Goal: Information Seeking & Learning: Understand process/instructions

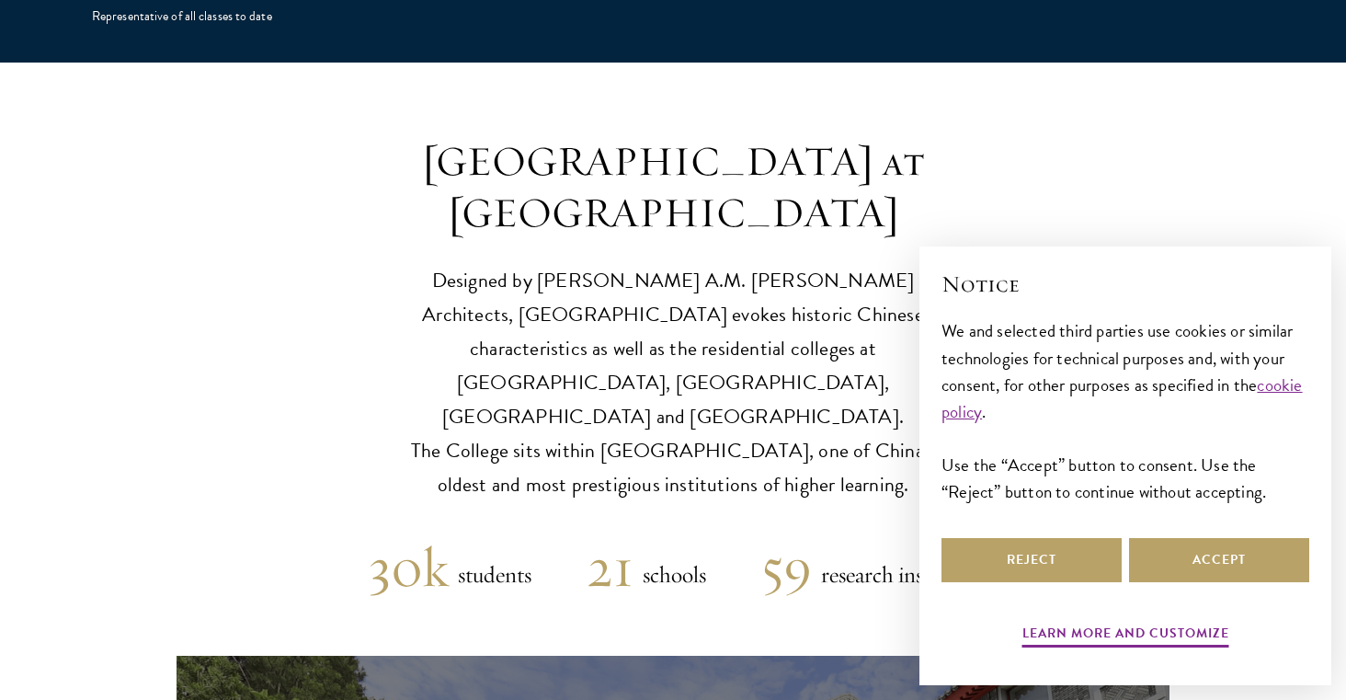
scroll to position [4302, 0]
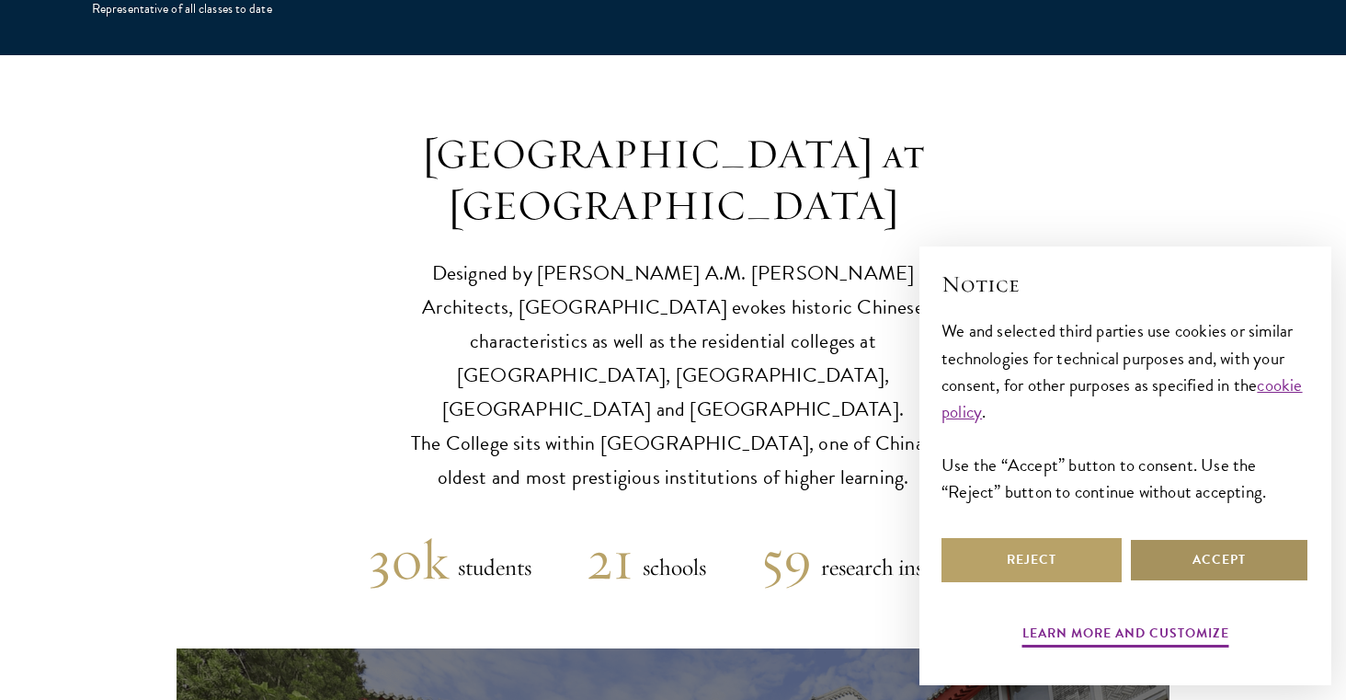
click at [1196, 555] on button "Accept" at bounding box center [1219, 560] width 180 height 44
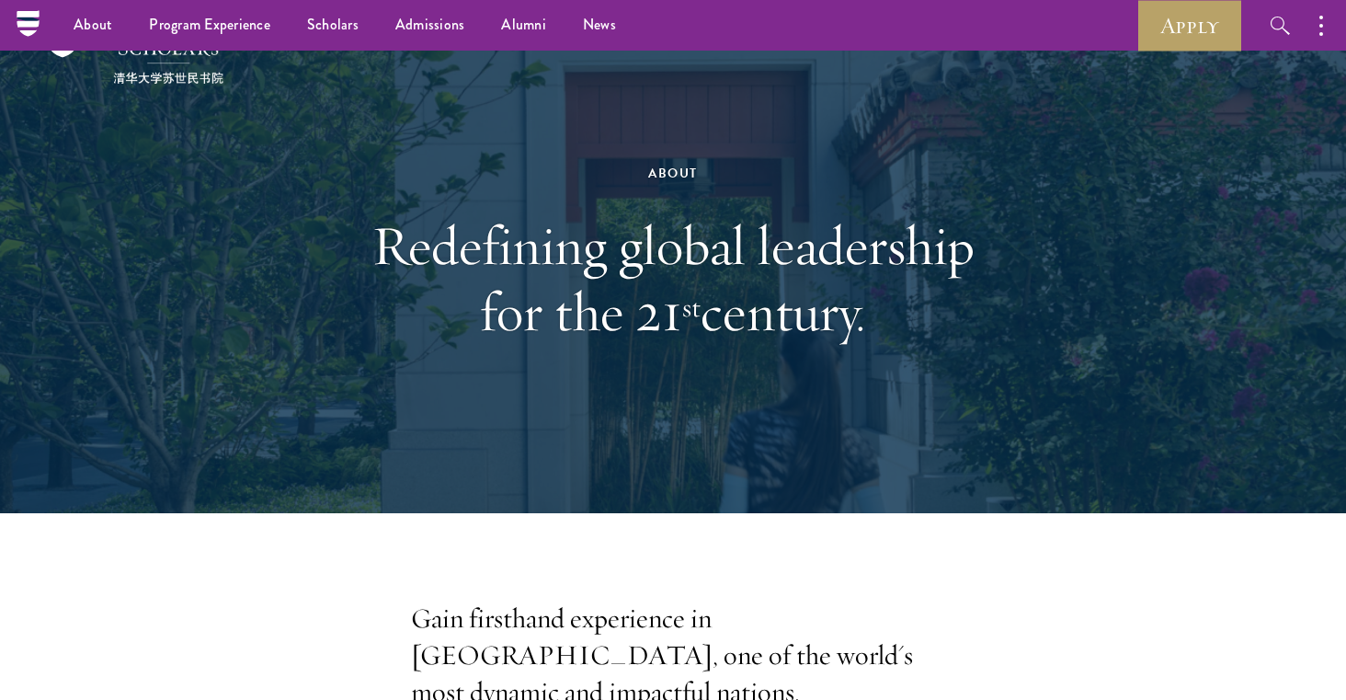
scroll to position [0, 0]
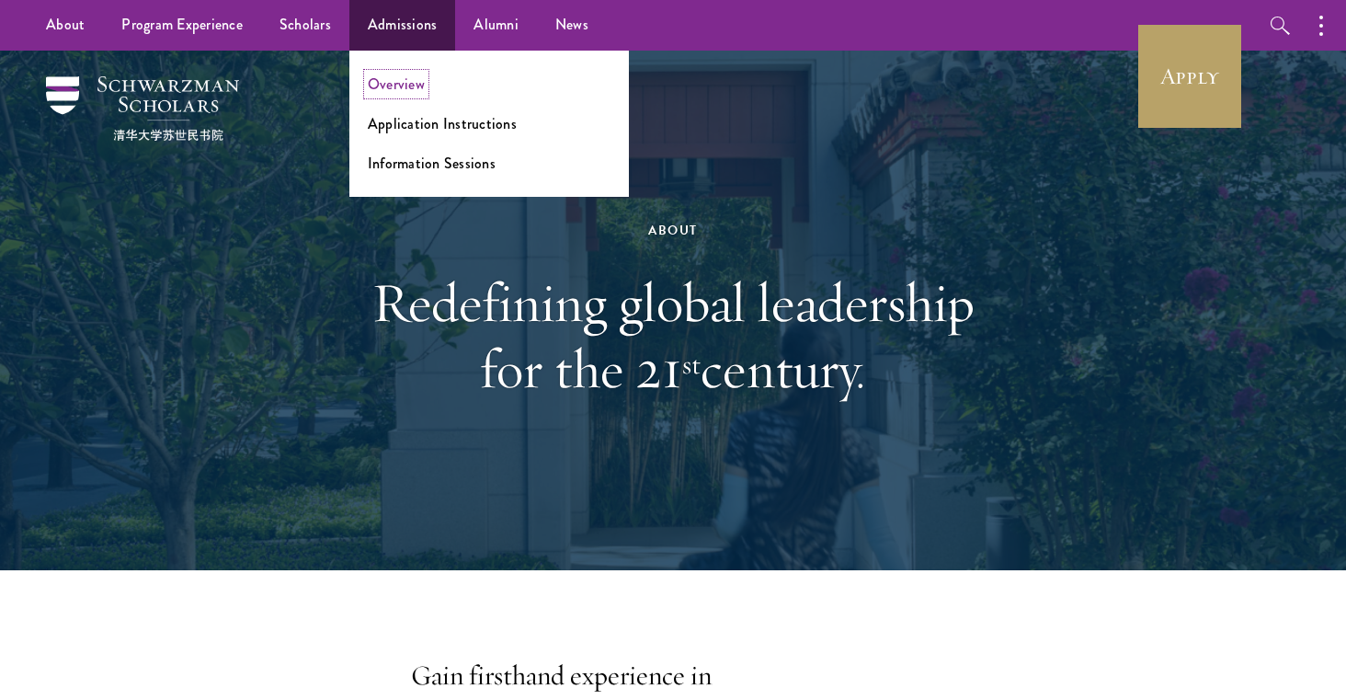
click at [395, 80] on link "Overview" at bounding box center [396, 84] width 57 height 21
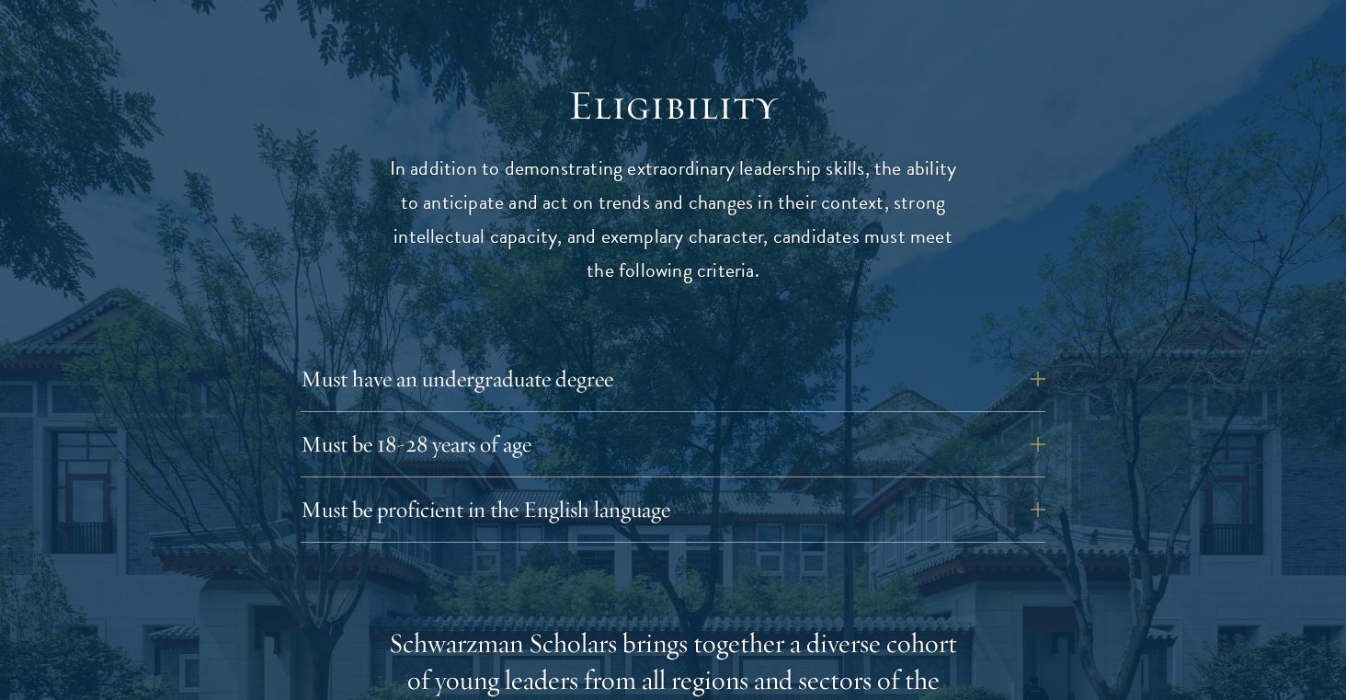
scroll to position [2385, 0]
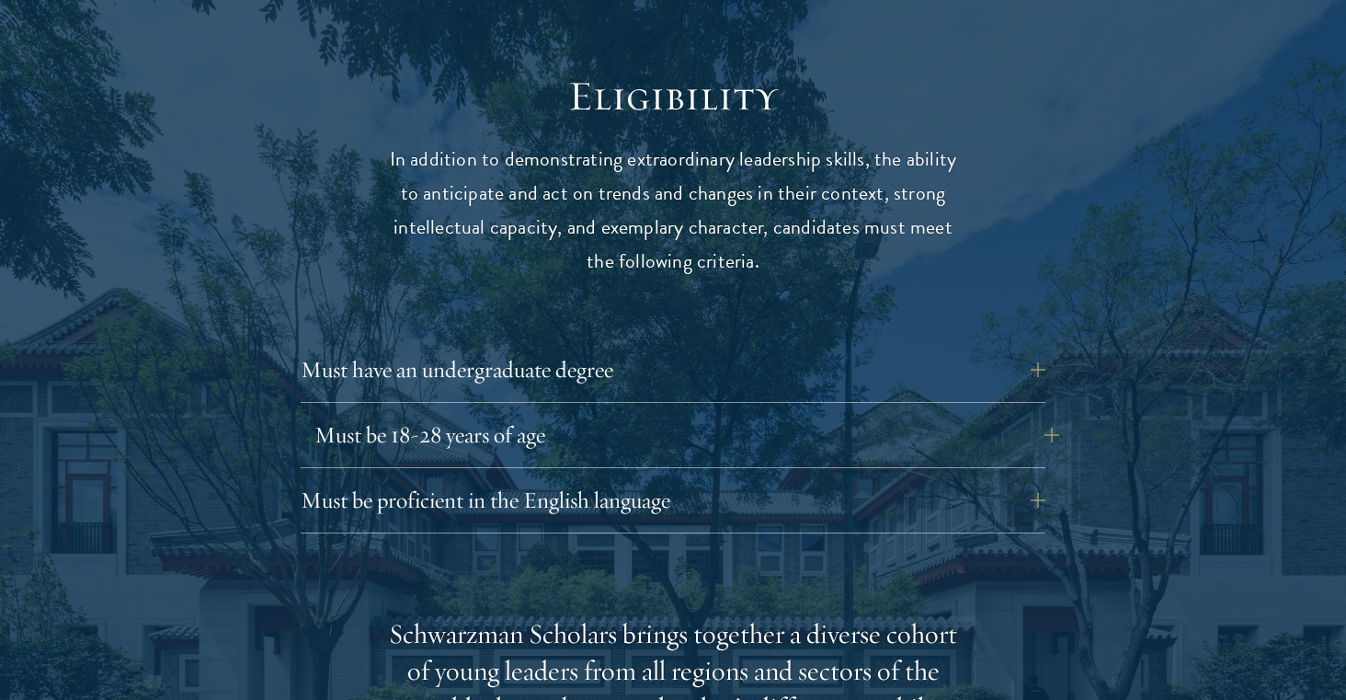
click at [1039, 413] on button "Must be 18-28 years of age" at bounding box center [686, 435] width 745 height 44
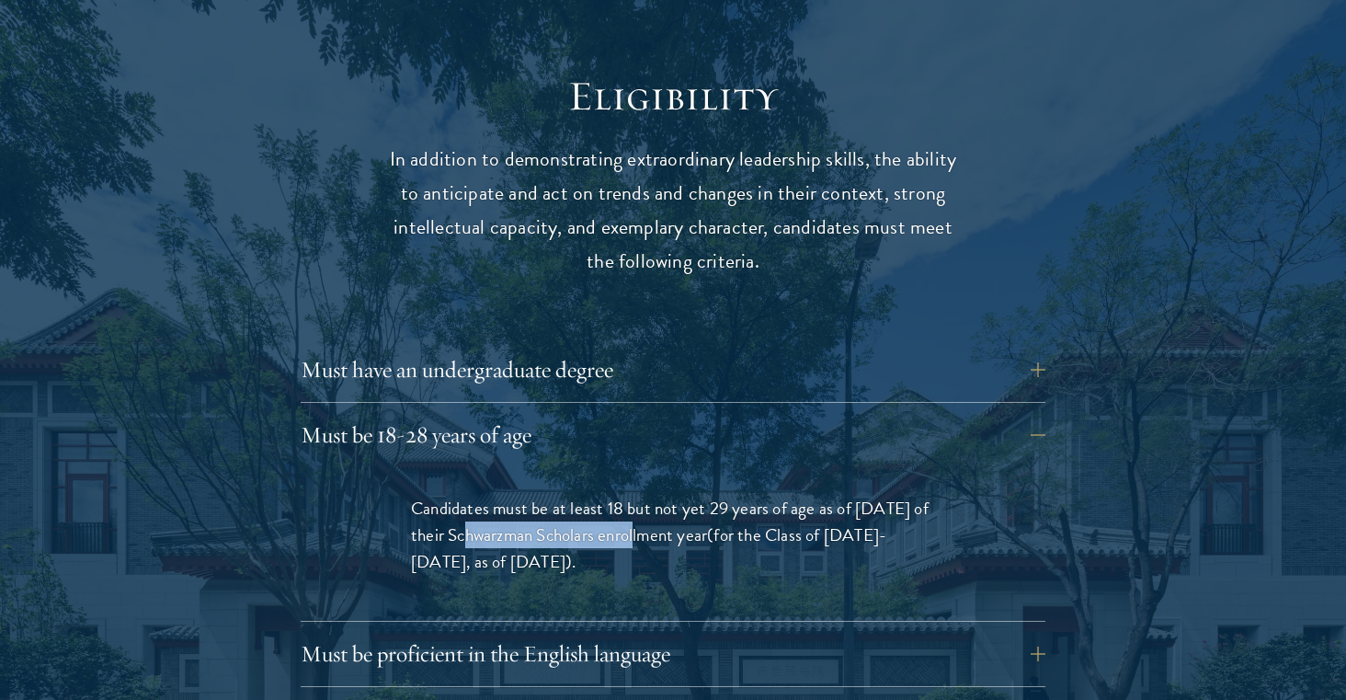
drag, startPoint x: 450, startPoint y: 495, endPoint x: 627, endPoint y: 493, distance: 177.5
click at [628, 495] on p "Candidates must be at least 18 but not yet 29 years of age as of [DATE] of thei…" at bounding box center [673, 535] width 524 height 80
click at [627, 495] on p "Candidates must be at least 18 but not yet 29 years of age as of [DATE] of thei…" at bounding box center [673, 535] width 524 height 80
drag, startPoint x: 402, startPoint y: 524, endPoint x: 483, endPoint y: 524, distance: 80.9
click at [483, 524] on div "Candidates must be at least 18 but not yet 29 years of age as of [DATE] of thei…" at bounding box center [673, 544] width 635 height 154
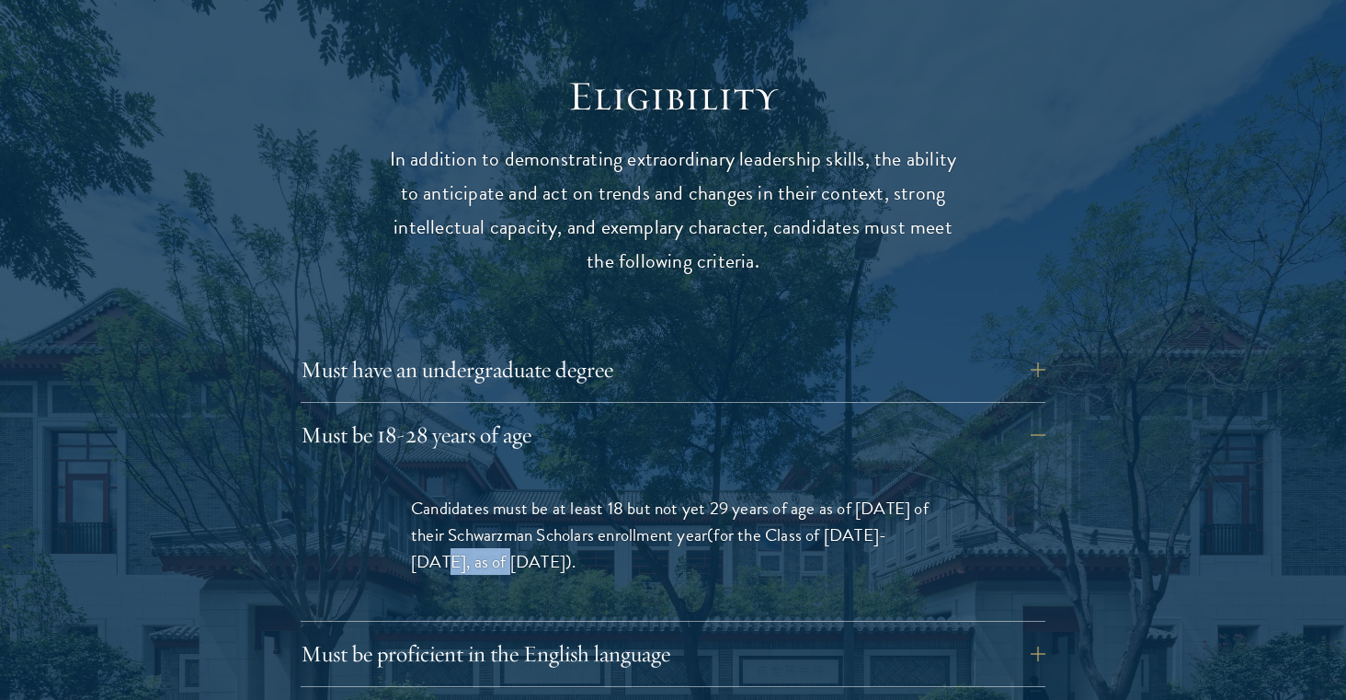
click at [483, 524] on span "(for the Class of [DATE]-[DATE], as of [DATE])" at bounding box center [648, 547] width 475 height 53
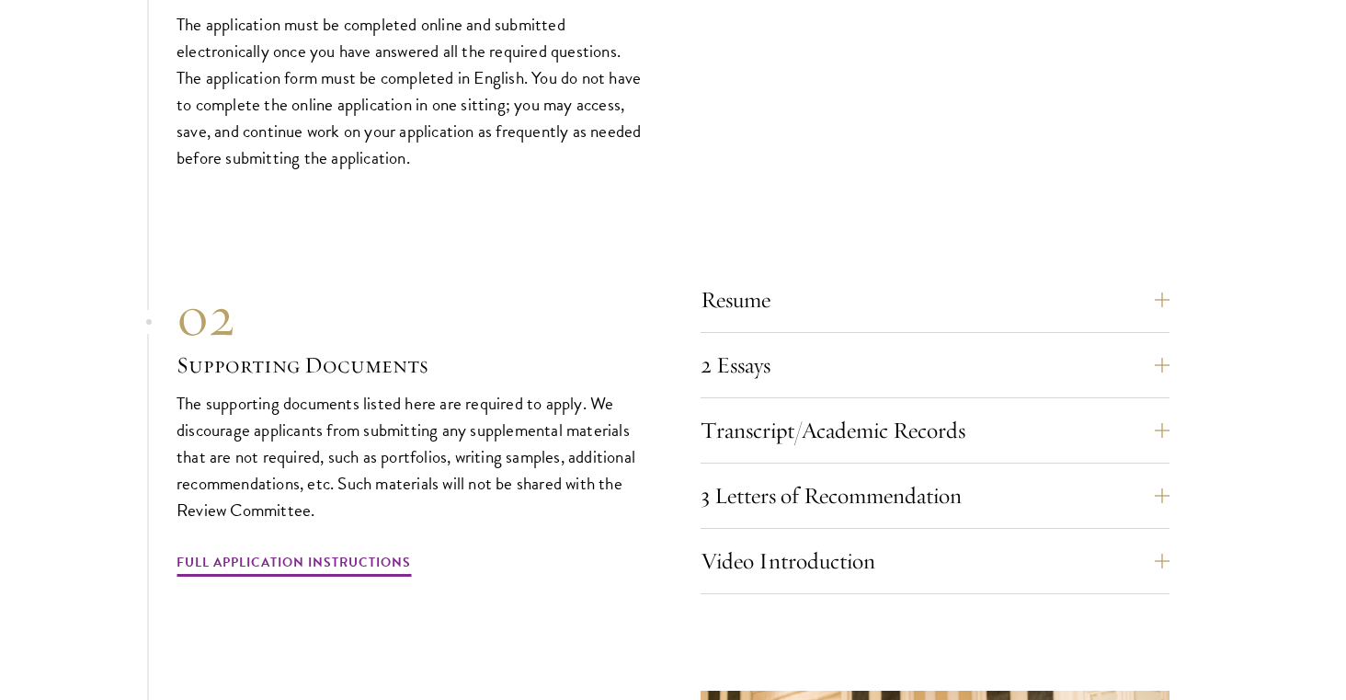
scroll to position [6446, 0]
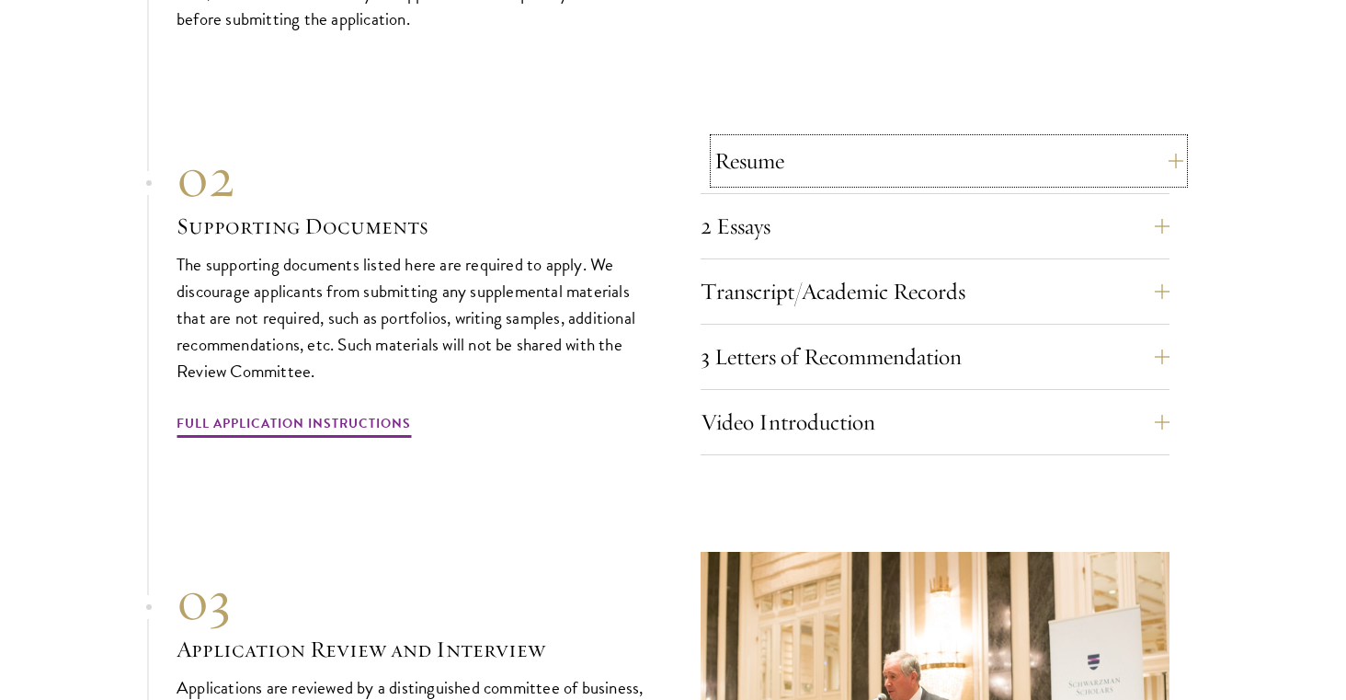
click at [891, 155] on button "Resume" at bounding box center [949, 161] width 469 height 44
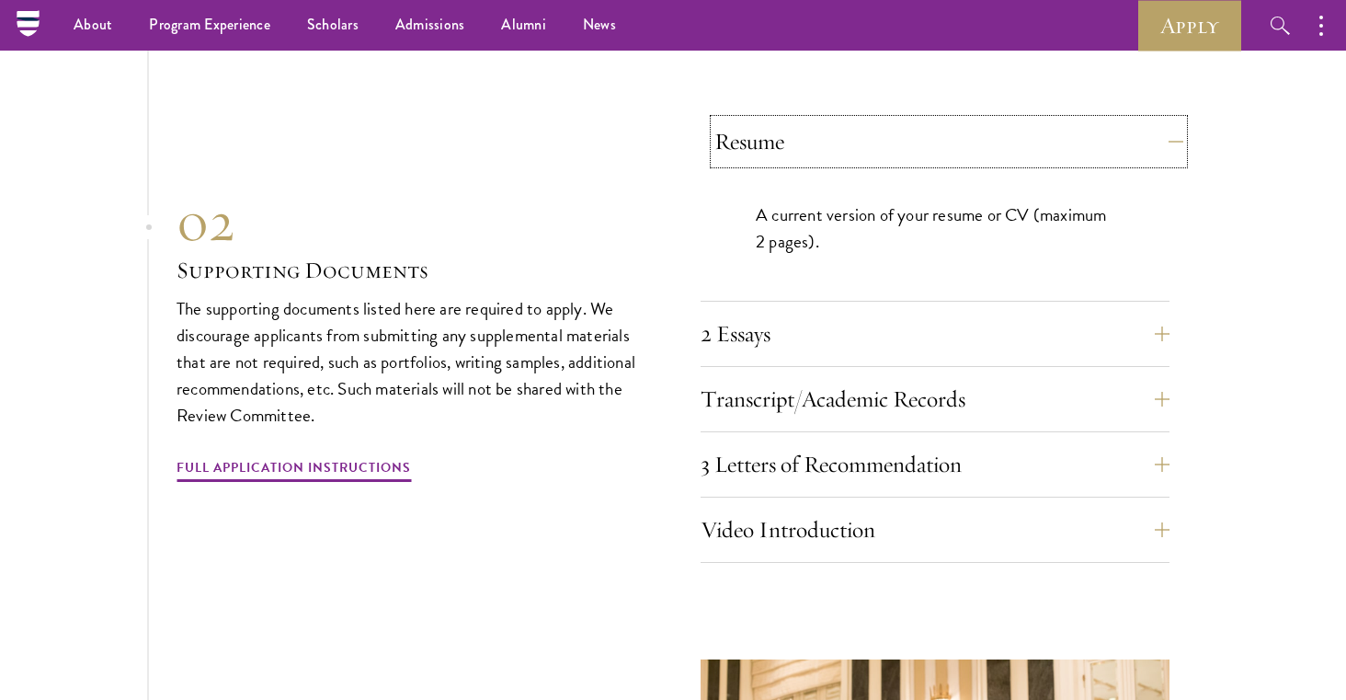
scroll to position [6293, 0]
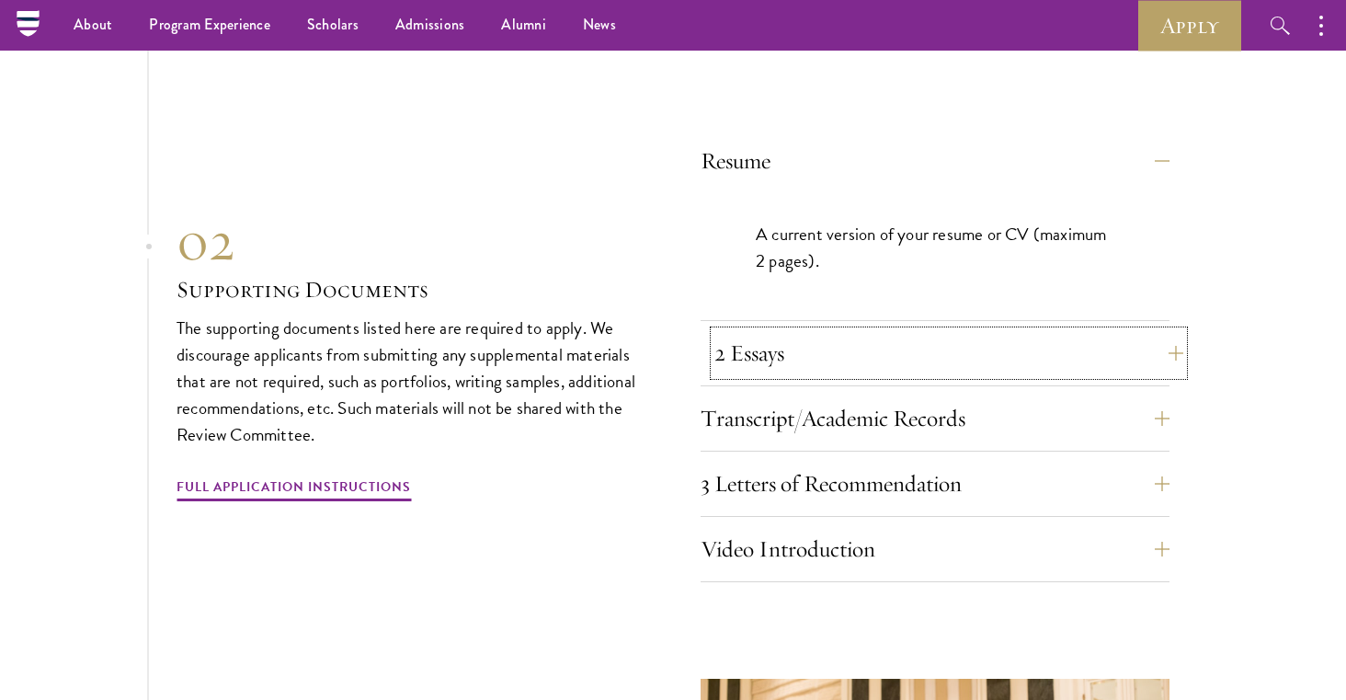
click at [849, 337] on button "2 Essays" at bounding box center [949, 353] width 469 height 44
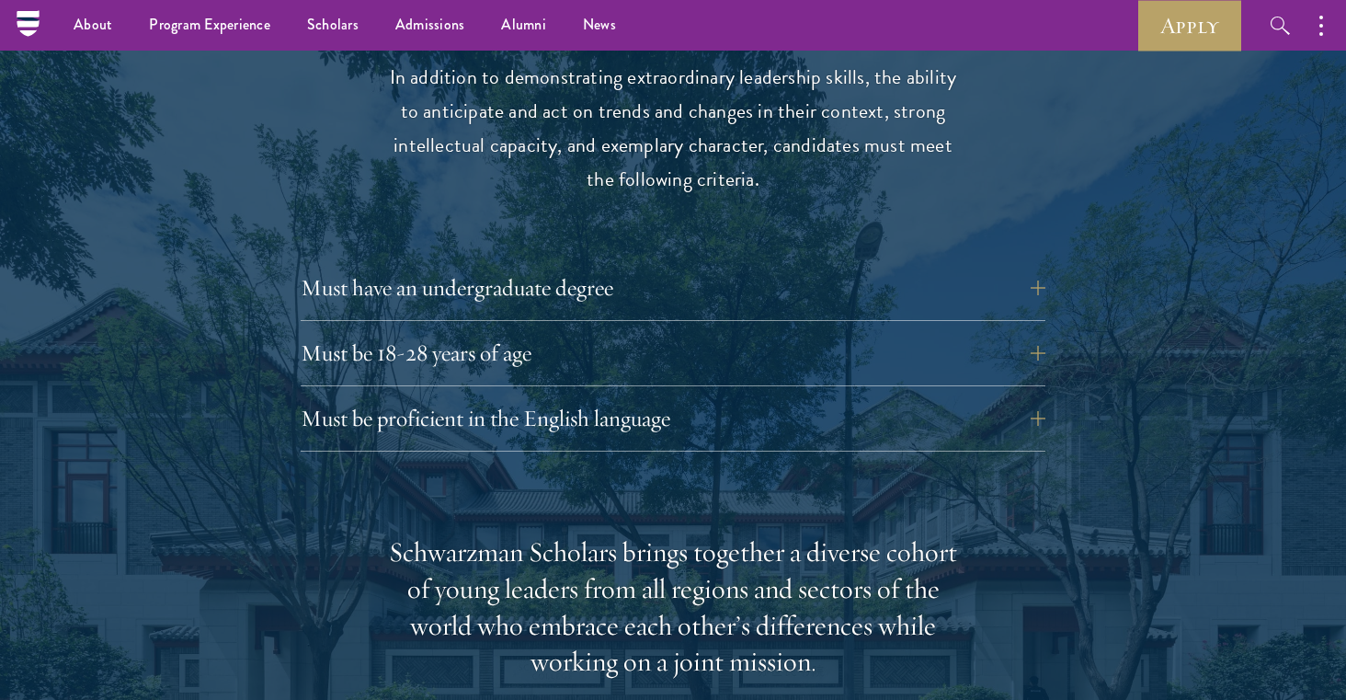
scroll to position [2464, 0]
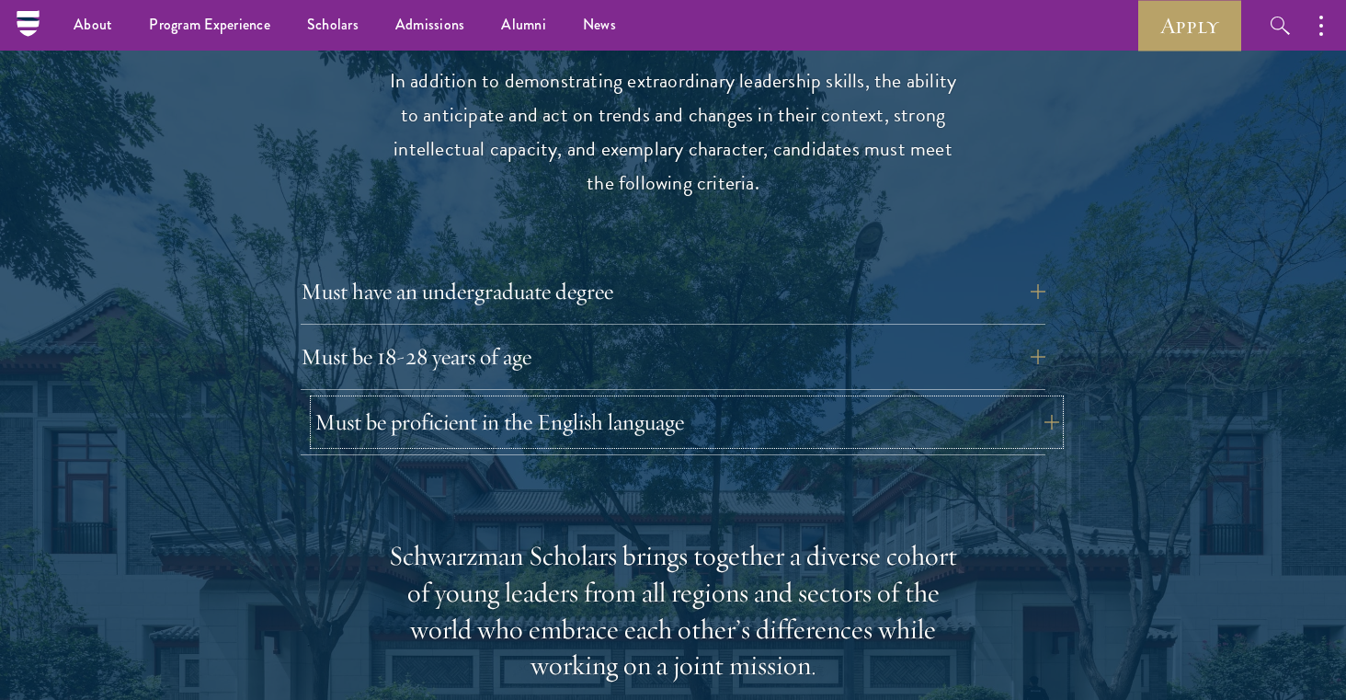
click at [366, 400] on button "Must be proficient in the English language" at bounding box center [686, 422] width 745 height 44
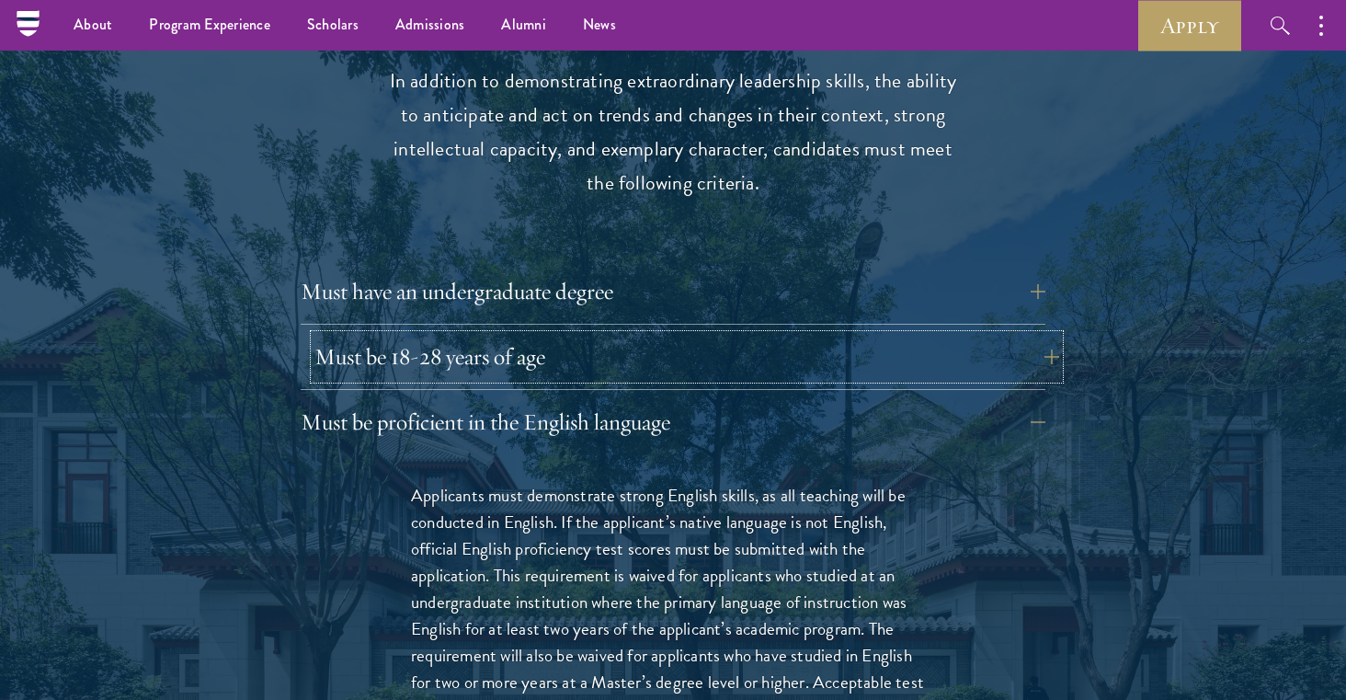
click at [367, 335] on button "Must be 18-28 years of age" at bounding box center [686, 357] width 745 height 44
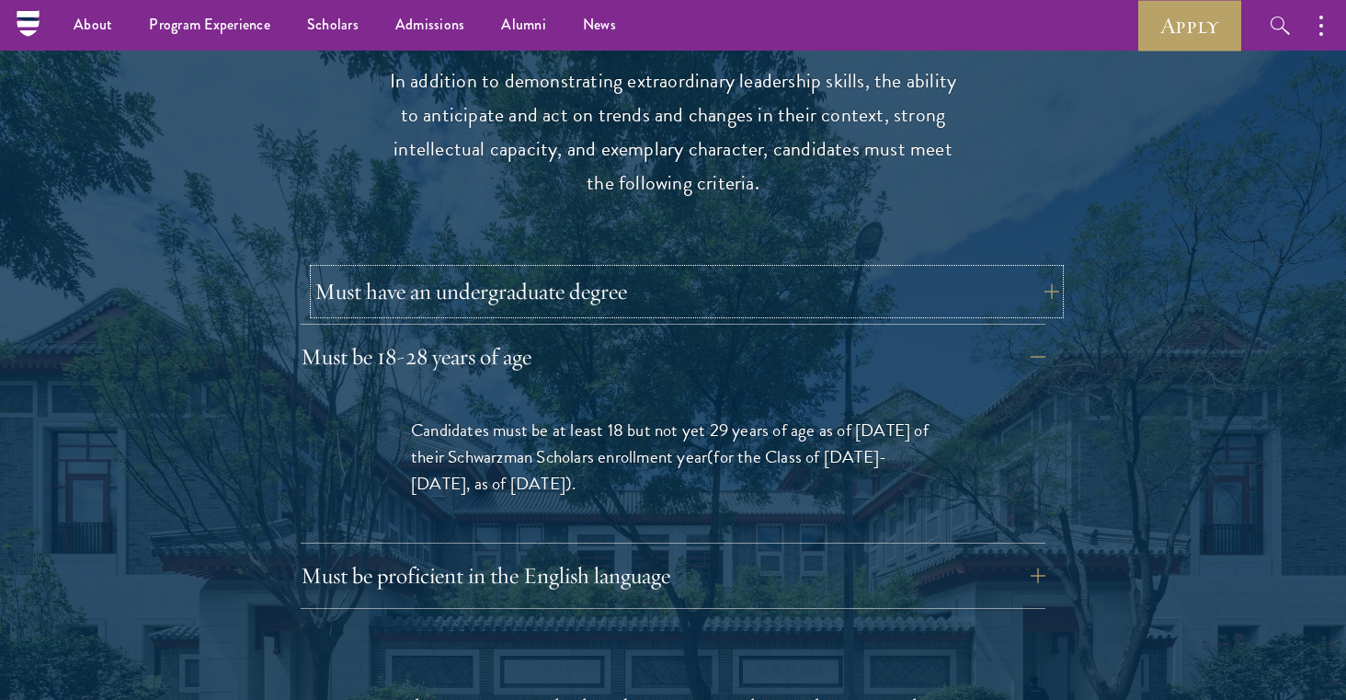
click at [383, 269] on button "Must have an undergraduate degree" at bounding box center [686, 291] width 745 height 44
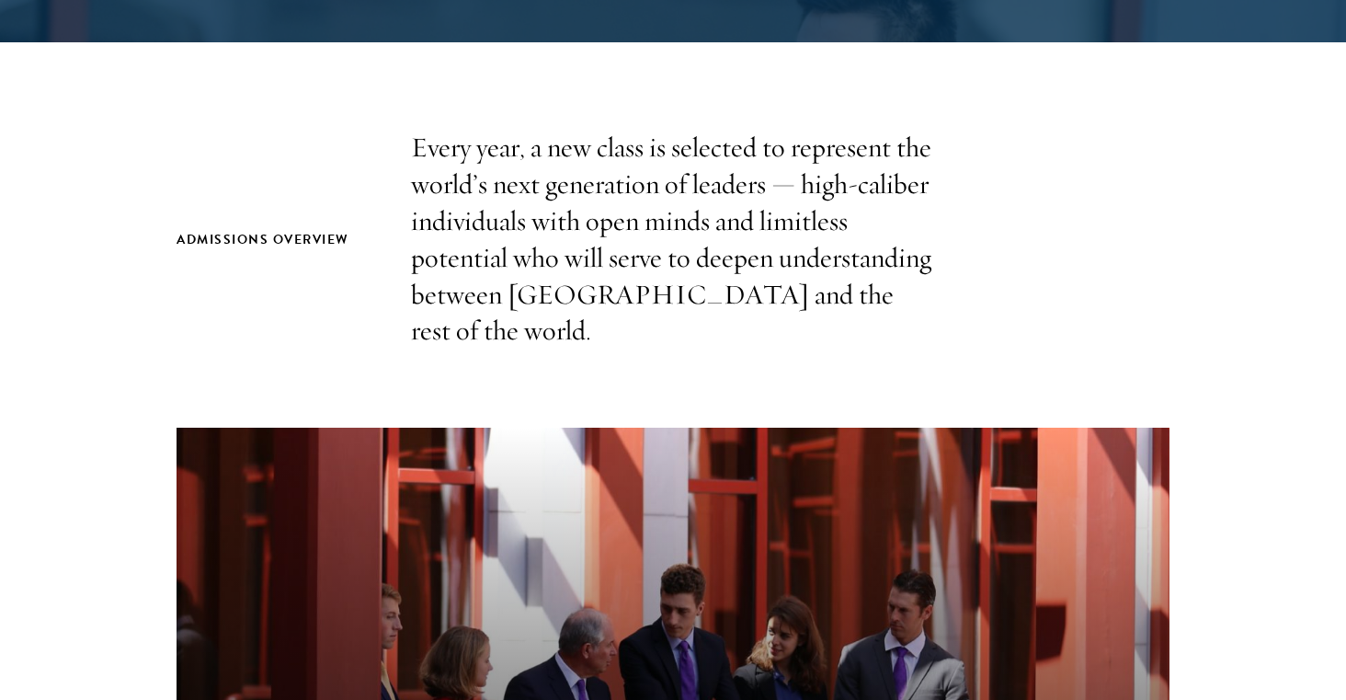
scroll to position [1096, 0]
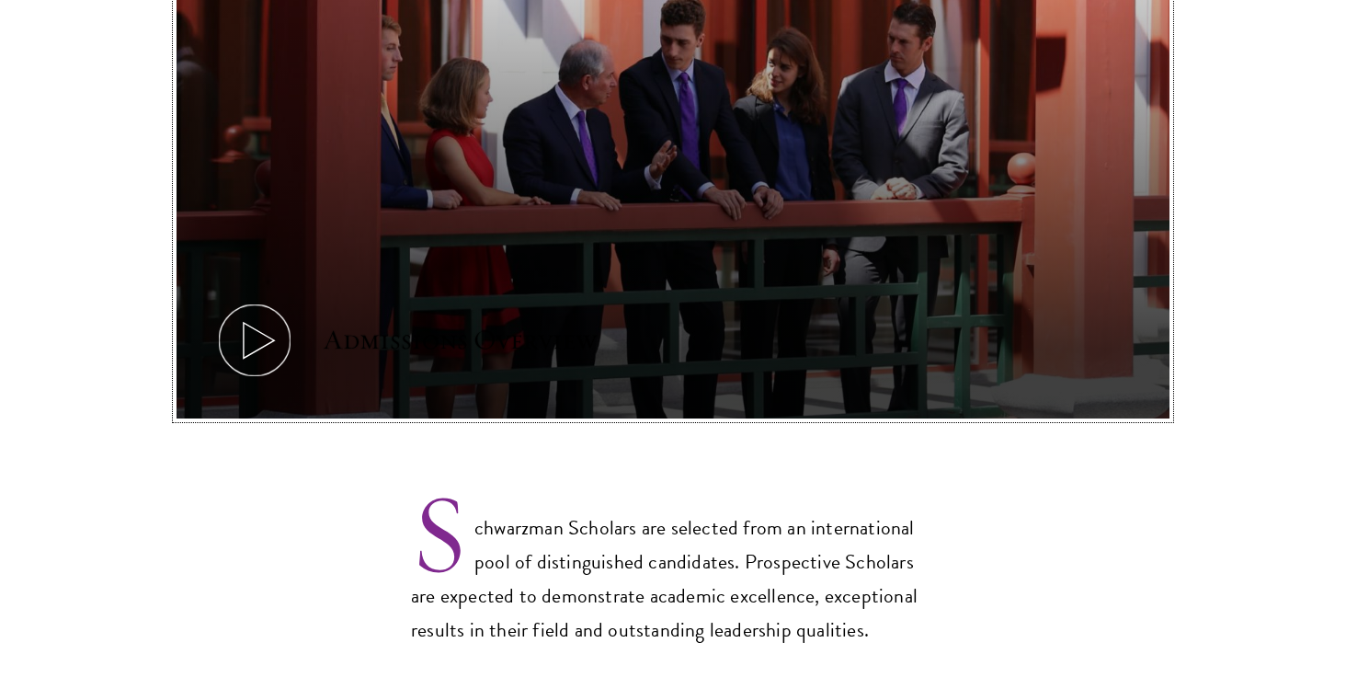
click at [240, 307] on icon at bounding box center [254, 340] width 83 height 83
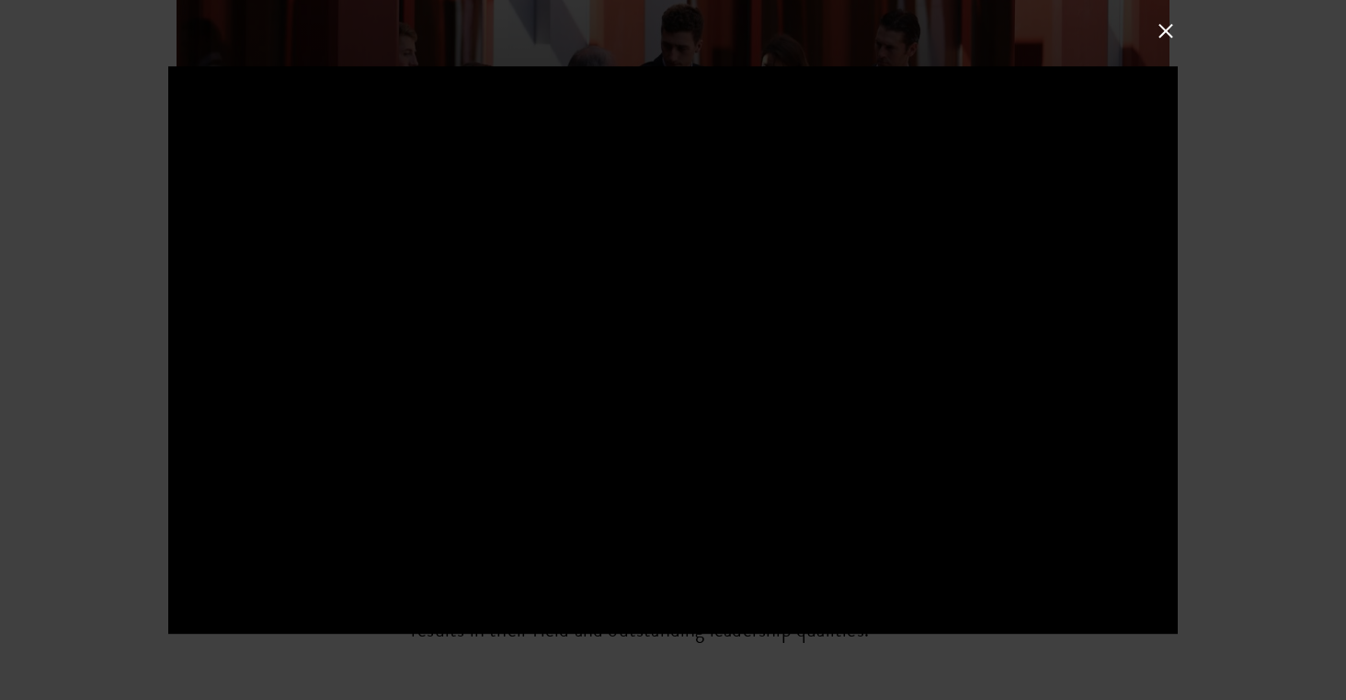
click at [26, 467] on div at bounding box center [673, 350] width 1346 height 700
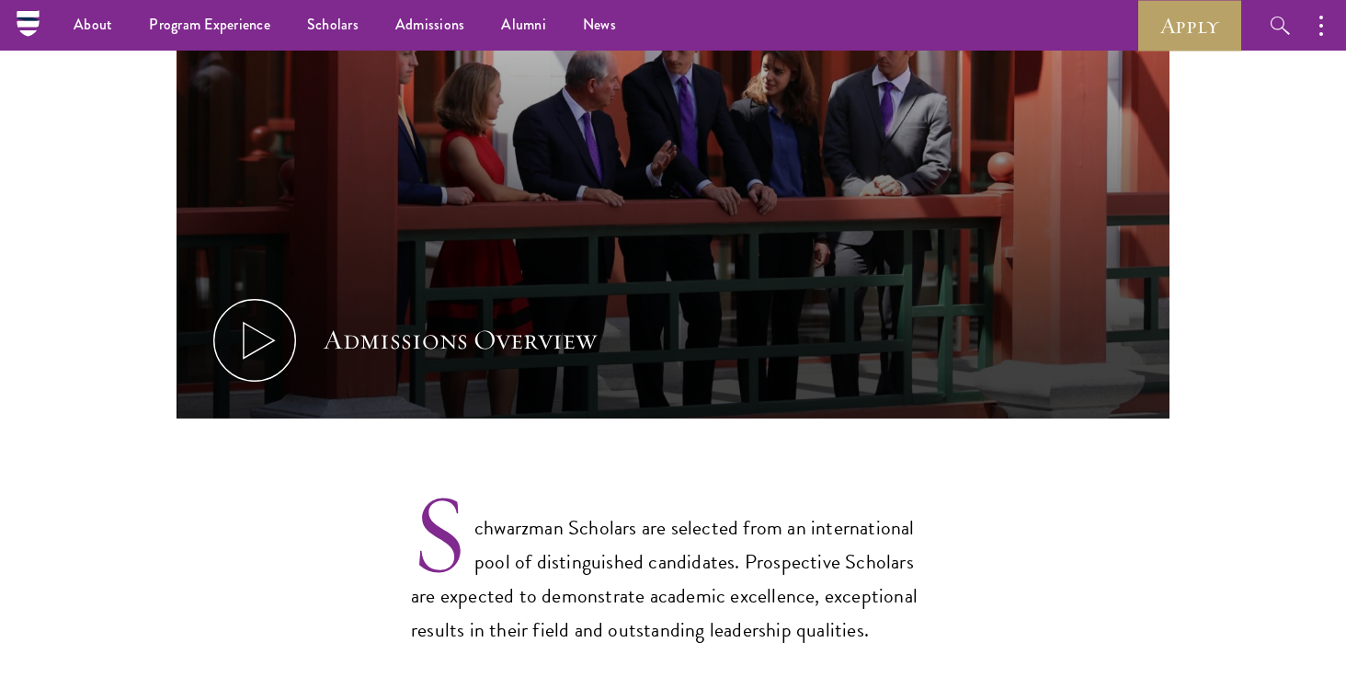
scroll to position [0, 0]
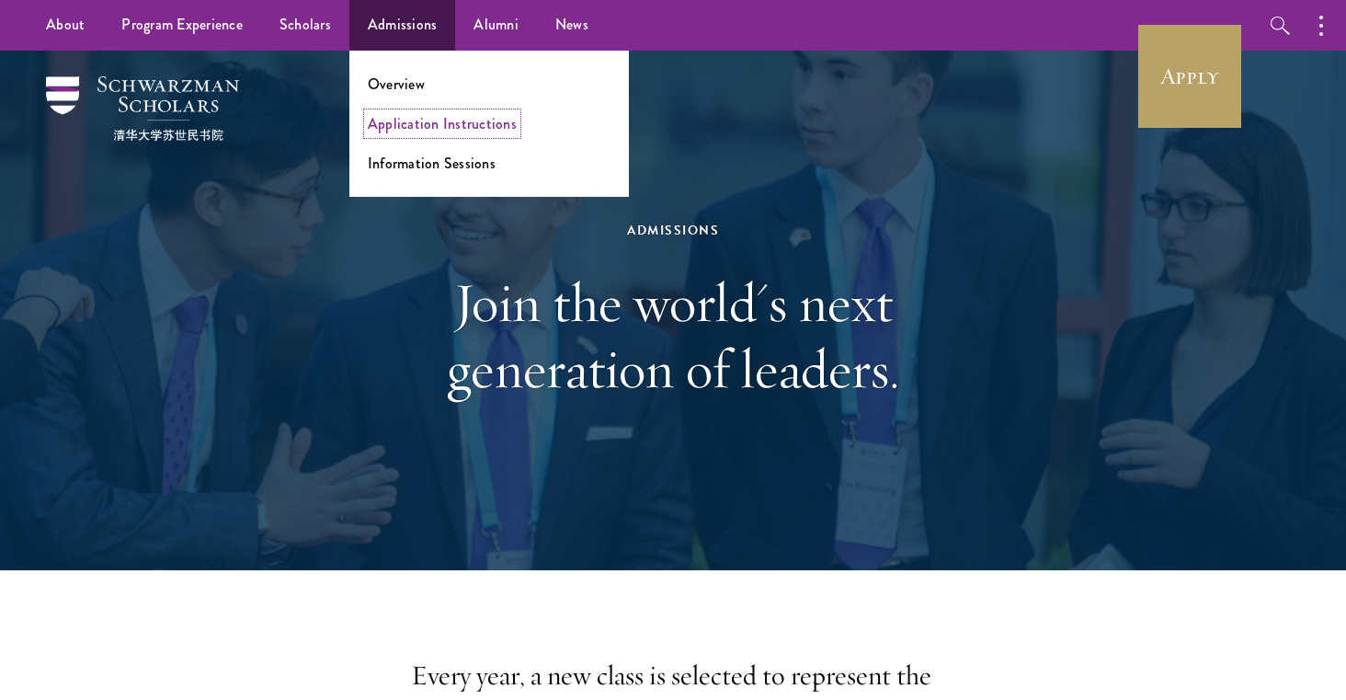
click at [434, 123] on link "Application Instructions" at bounding box center [442, 123] width 149 height 21
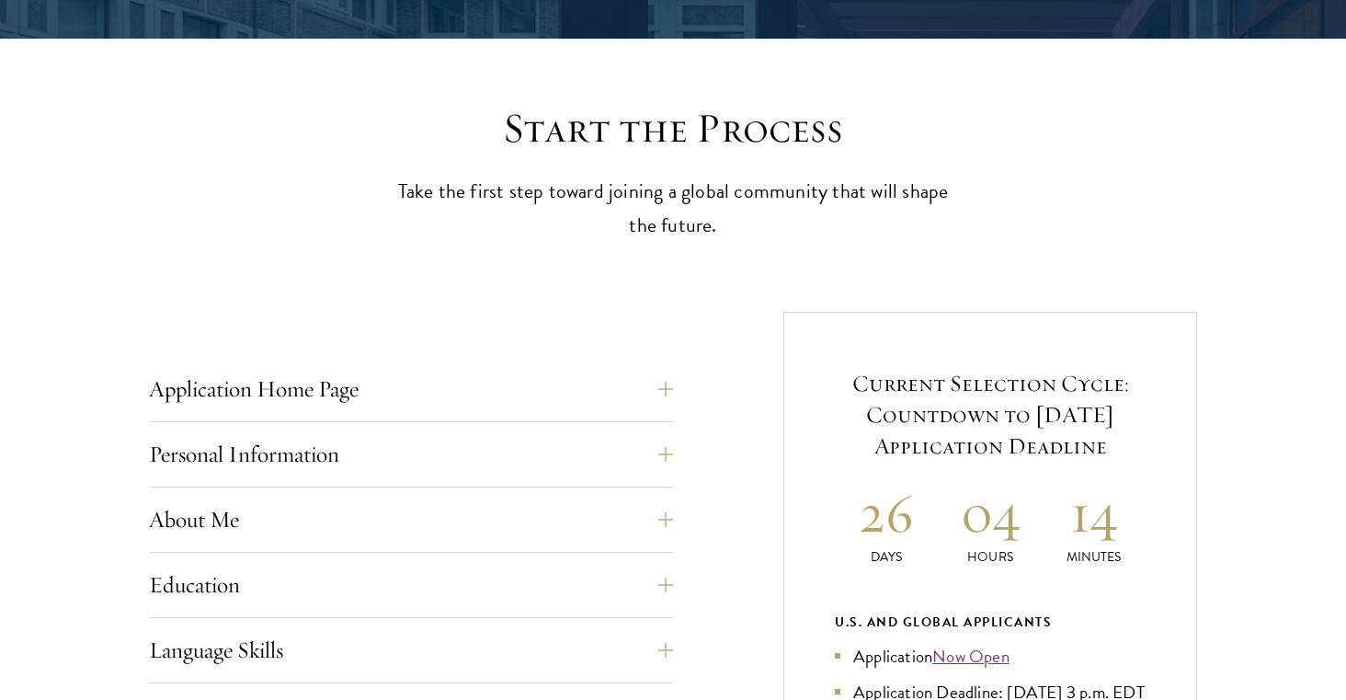
scroll to position [649, 0]
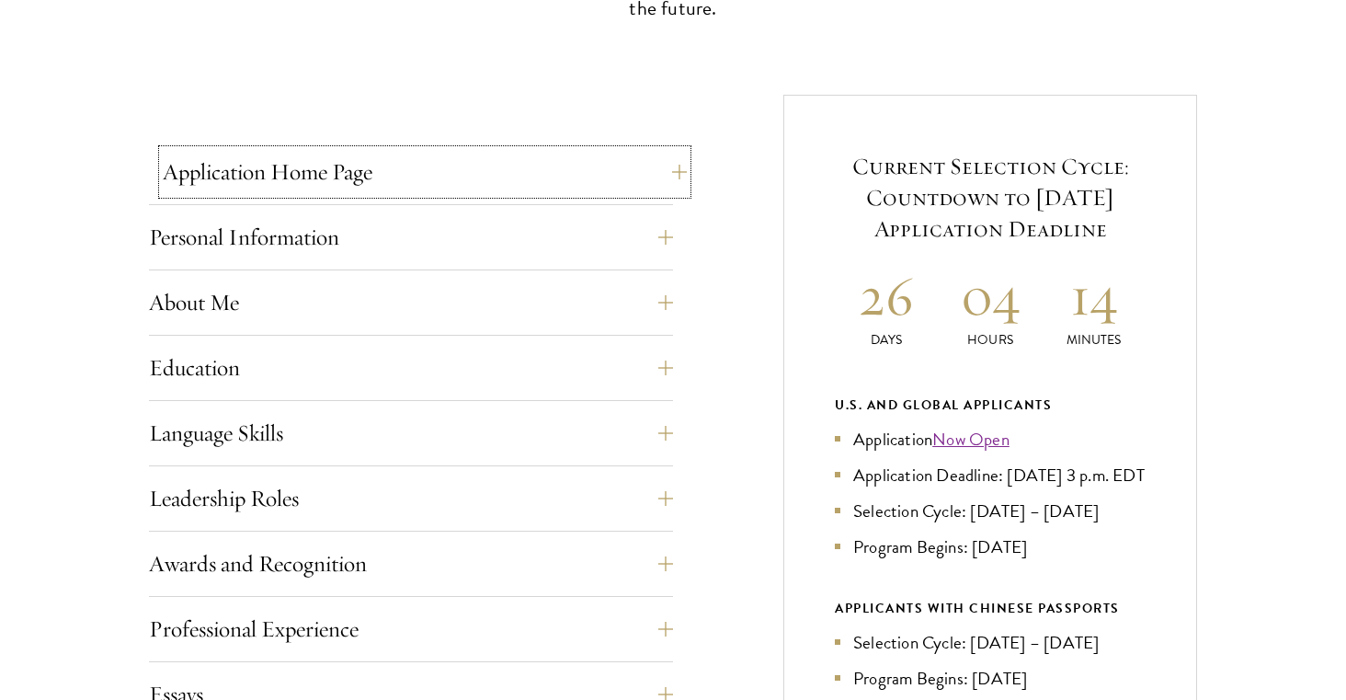
click at [473, 171] on button "Application Home Page" at bounding box center [425, 172] width 524 height 44
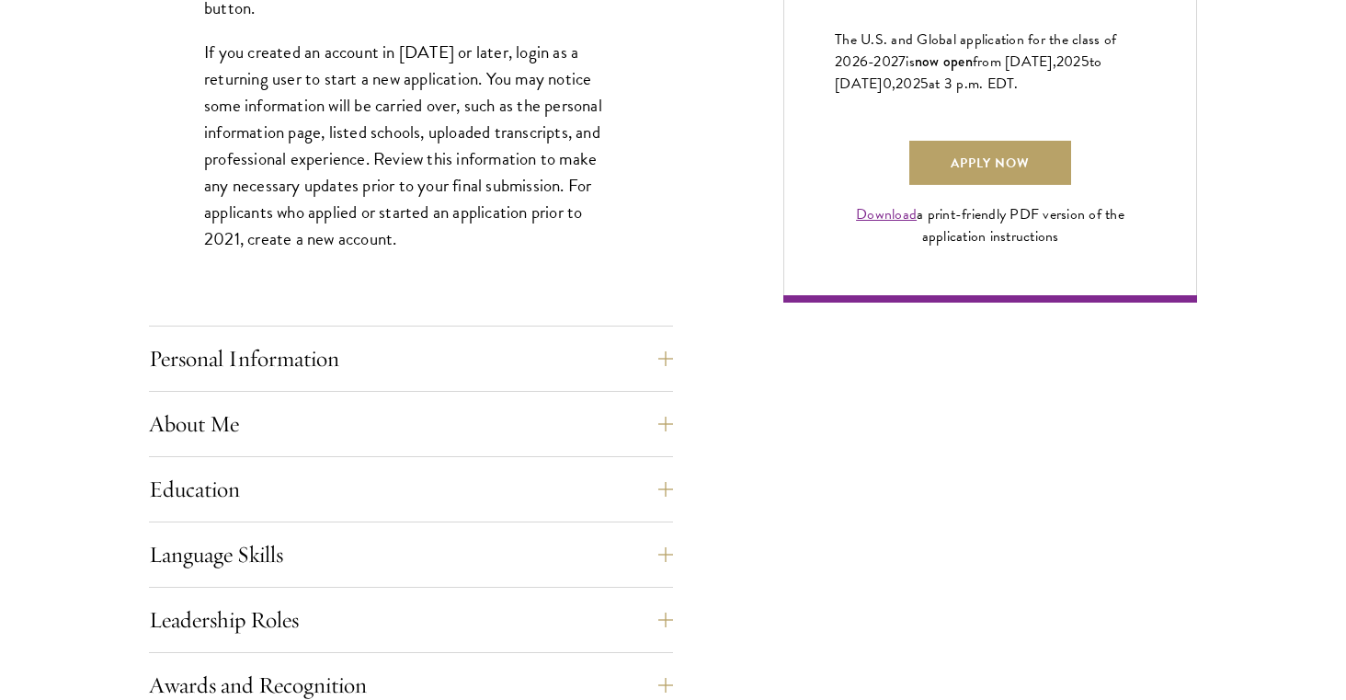
scroll to position [1425, 0]
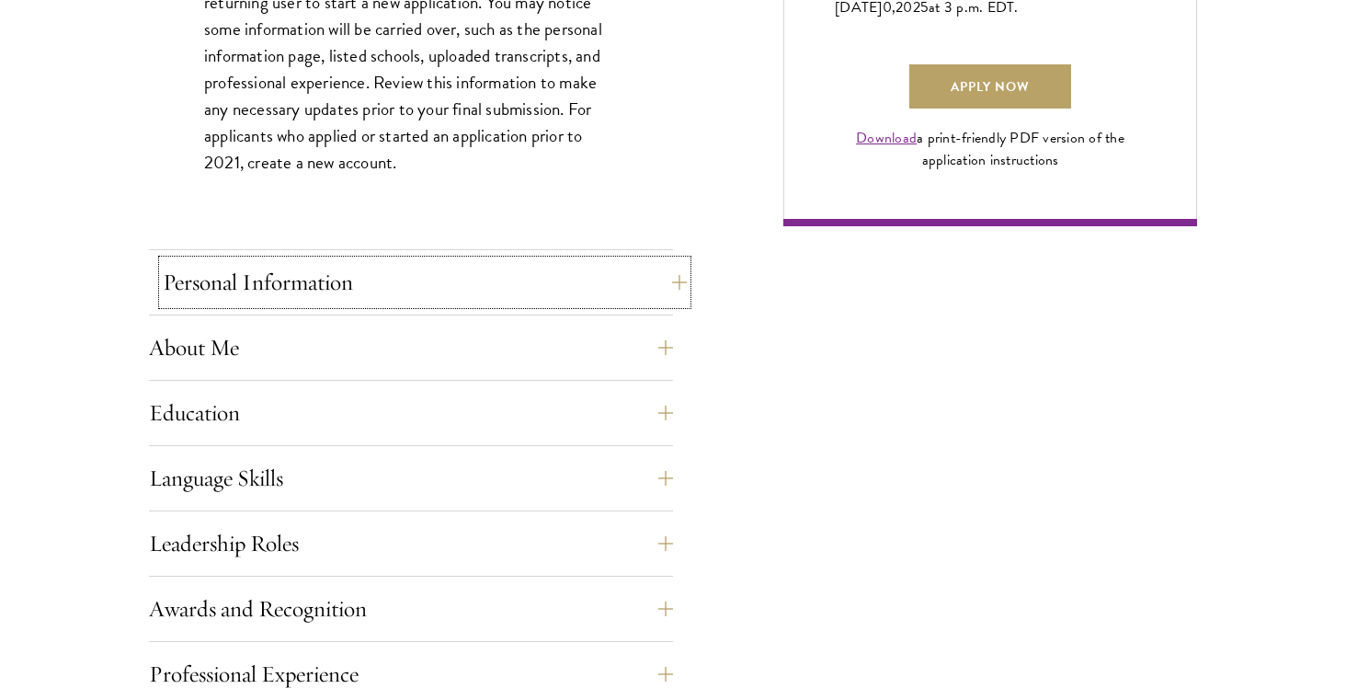
click at [398, 292] on button "Personal Information" at bounding box center [425, 282] width 524 height 44
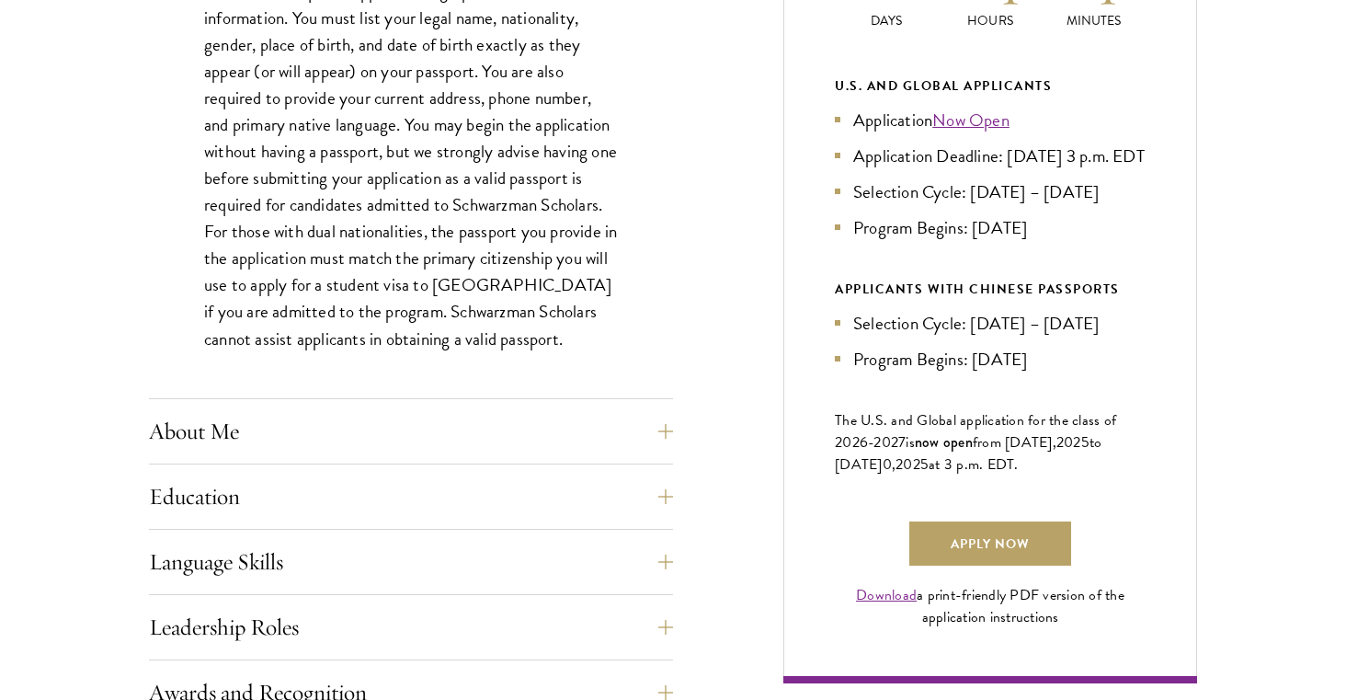
scroll to position [1058, 0]
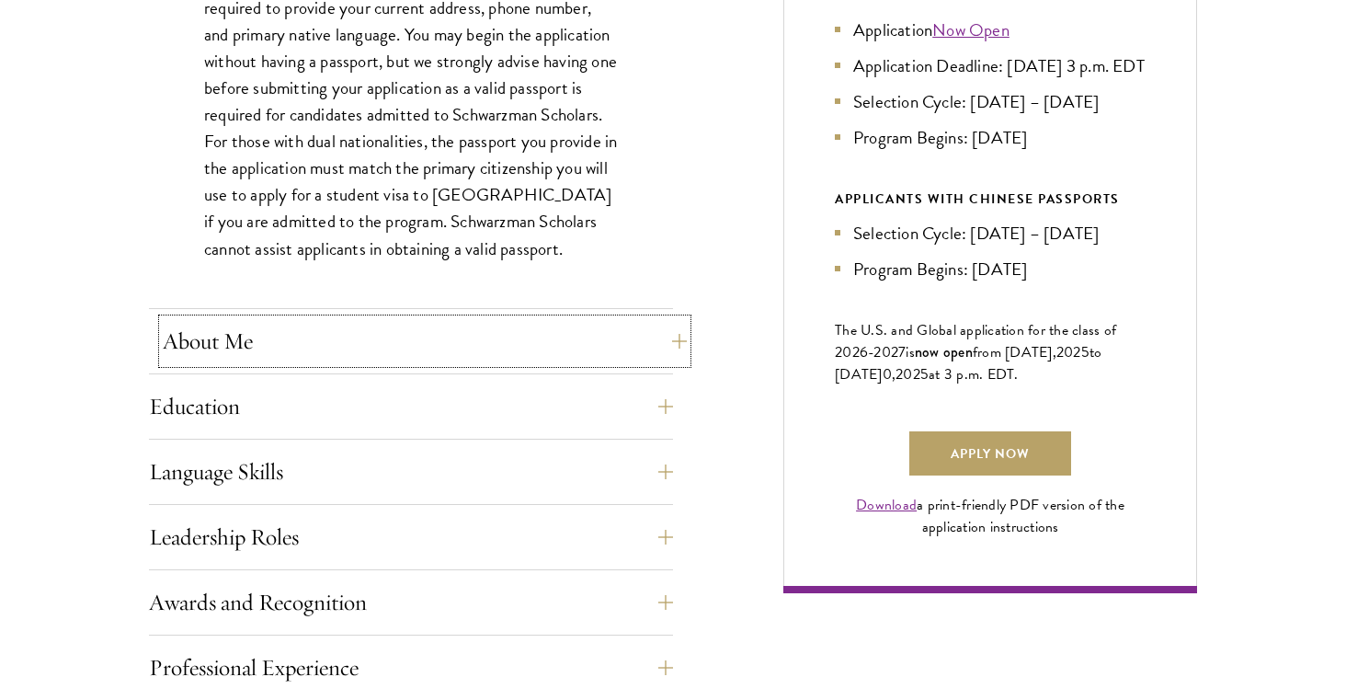
click at [208, 341] on button "About Me" at bounding box center [425, 341] width 524 height 44
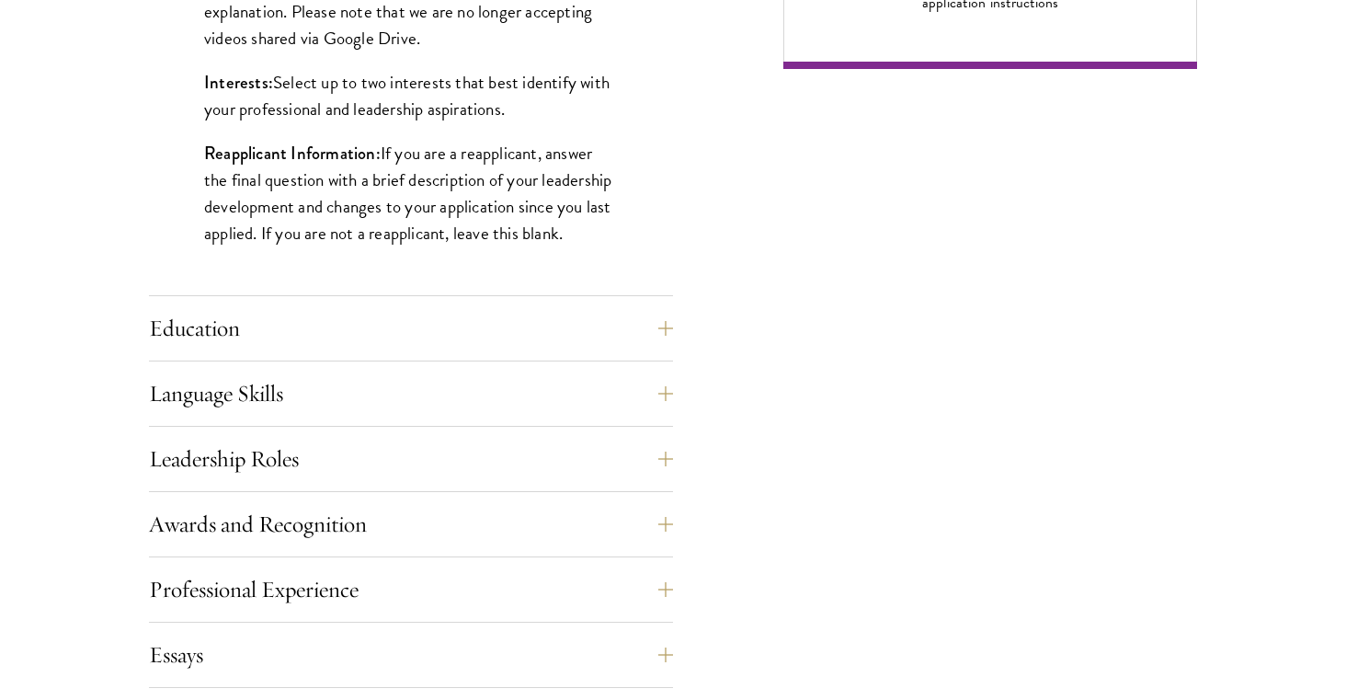
scroll to position [1590, 0]
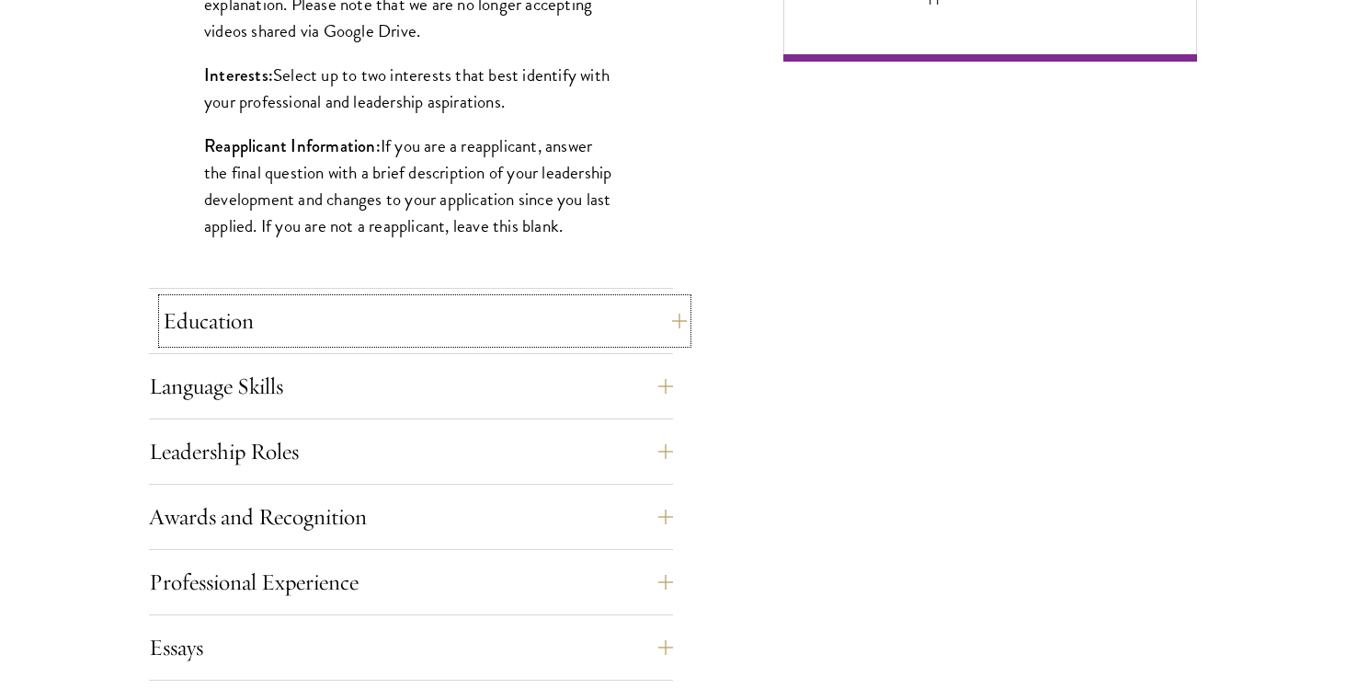
click at [191, 318] on button "Education" at bounding box center [425, 321] width 524 height 44
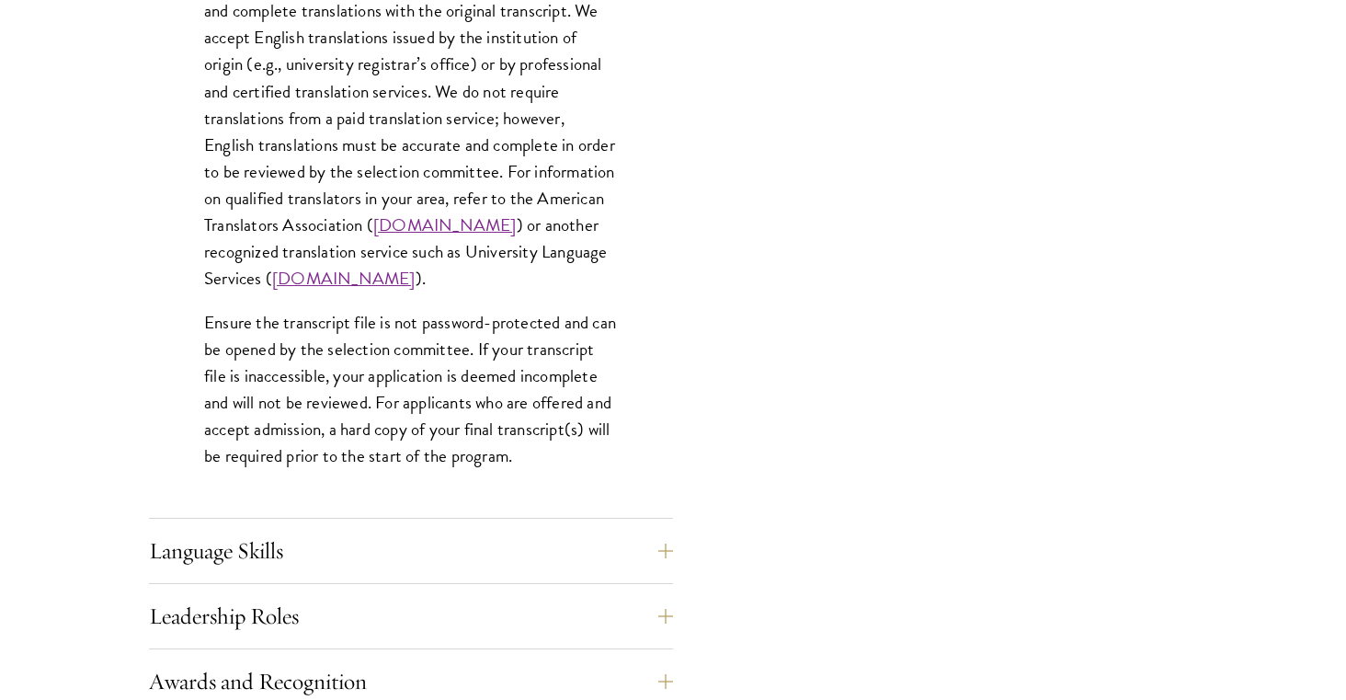
scroll to position [2957, 0]
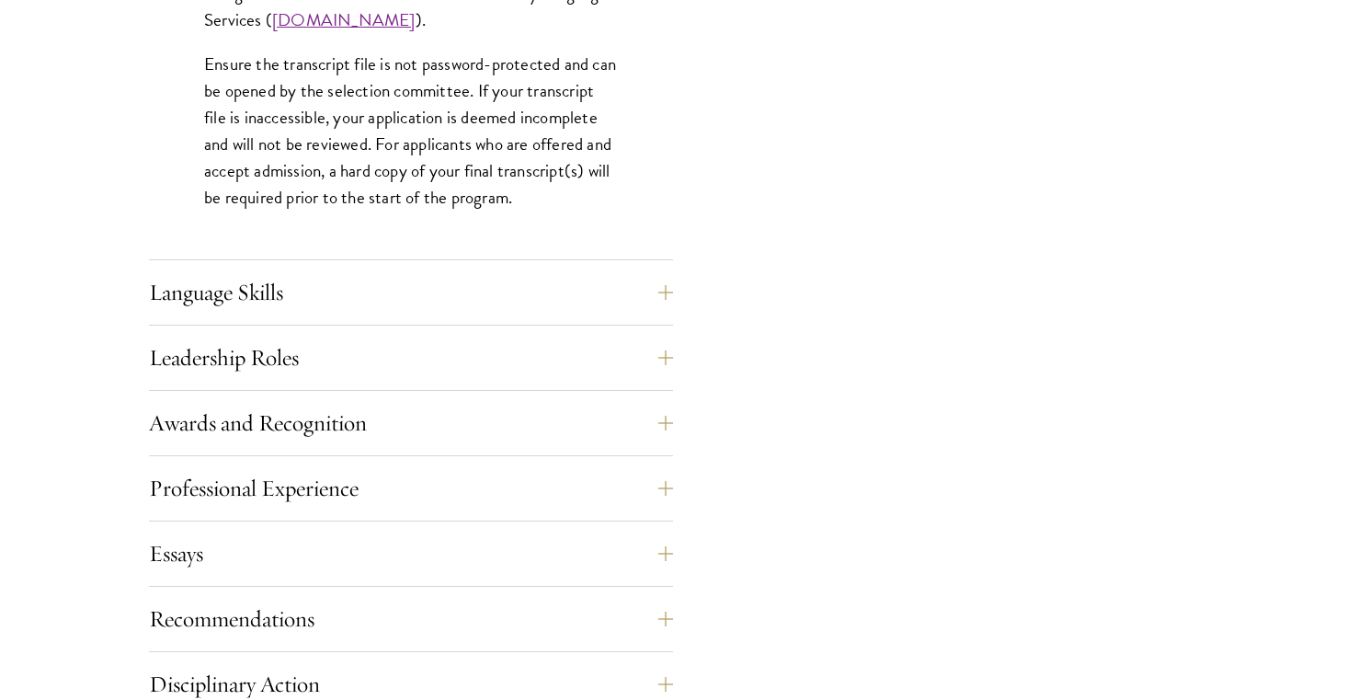
click at [228, 284] on button "Language Skills" at bounding box center [425, 292] width 524 height 44
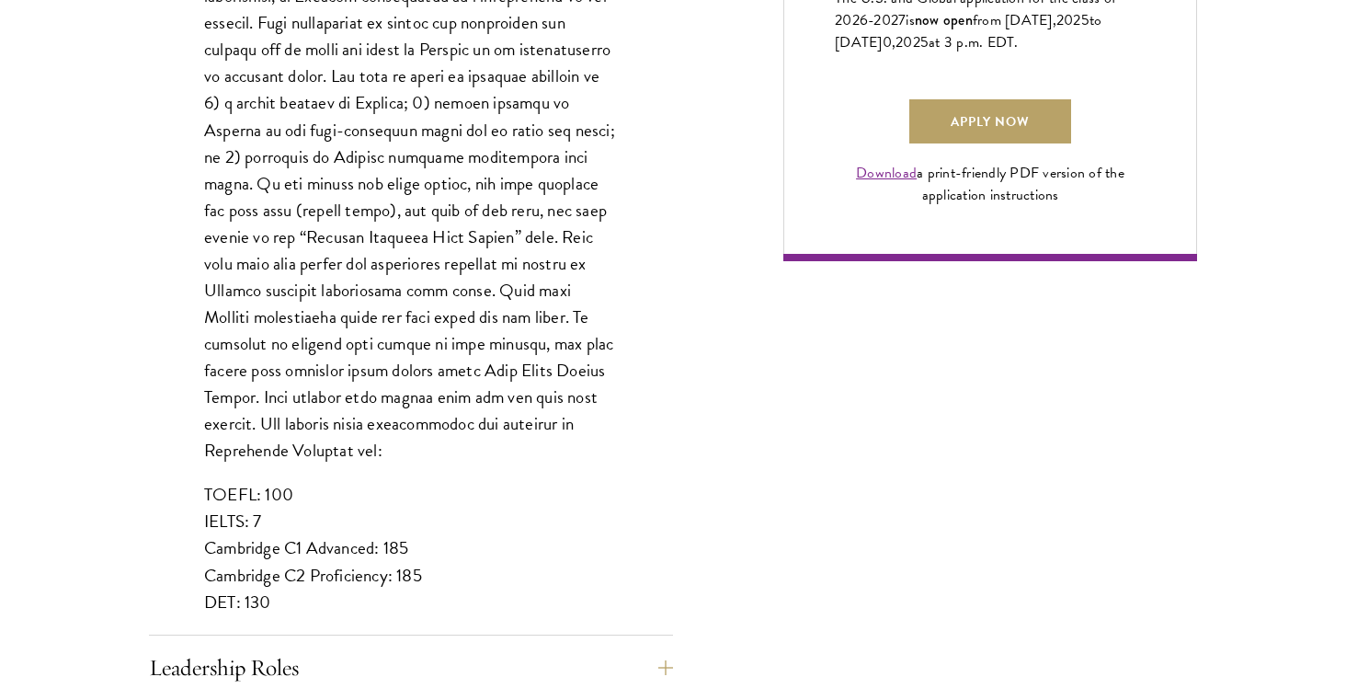
scroll to position [2046, 0]
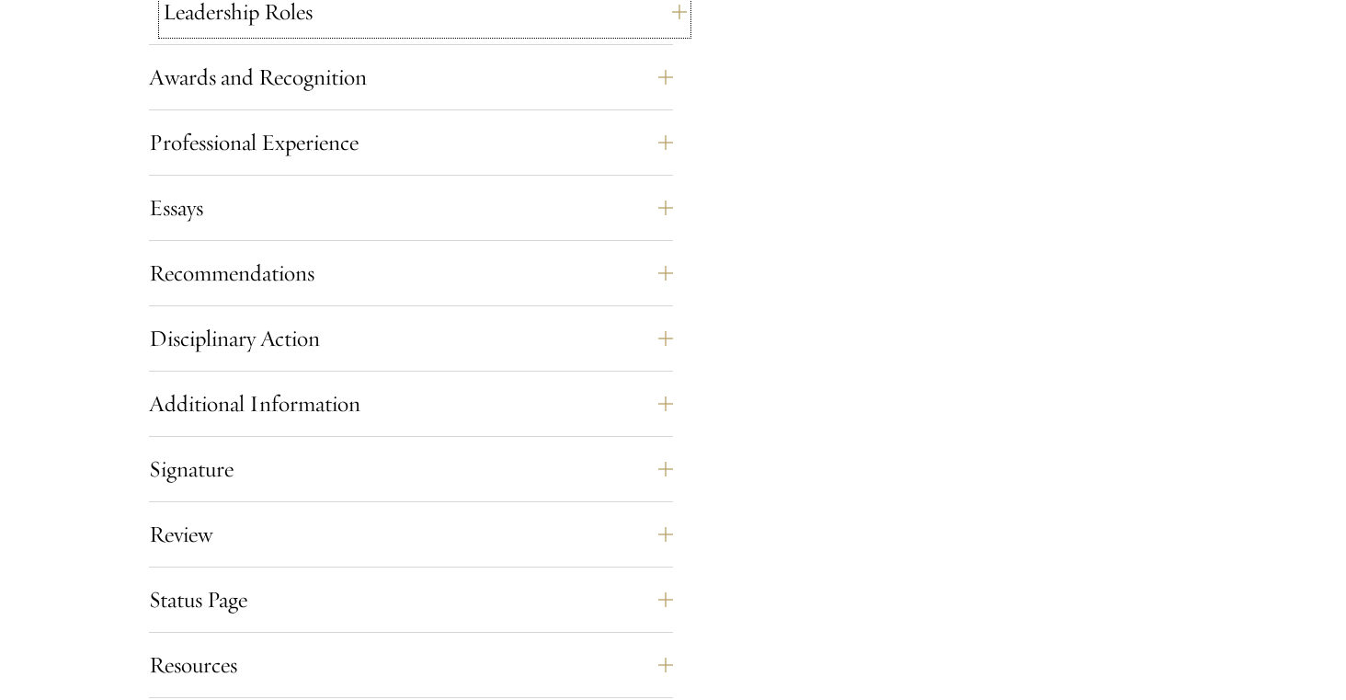
click at [303, 18] on button "Leadership Roles" at bounding box center [425, 12] width 524 height 44
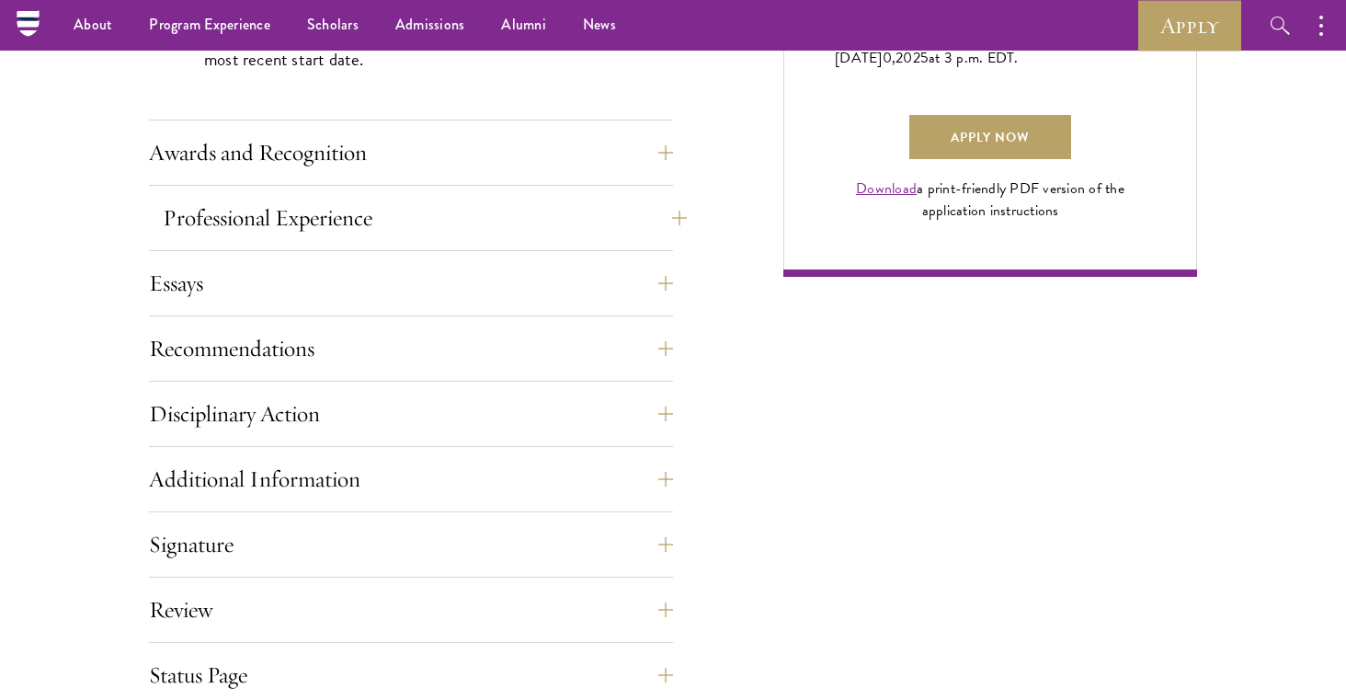
scroll to position [1374, 0]
click at [235, 290] on button "Essays" at bounding box center [425, 284] width 524 height 44
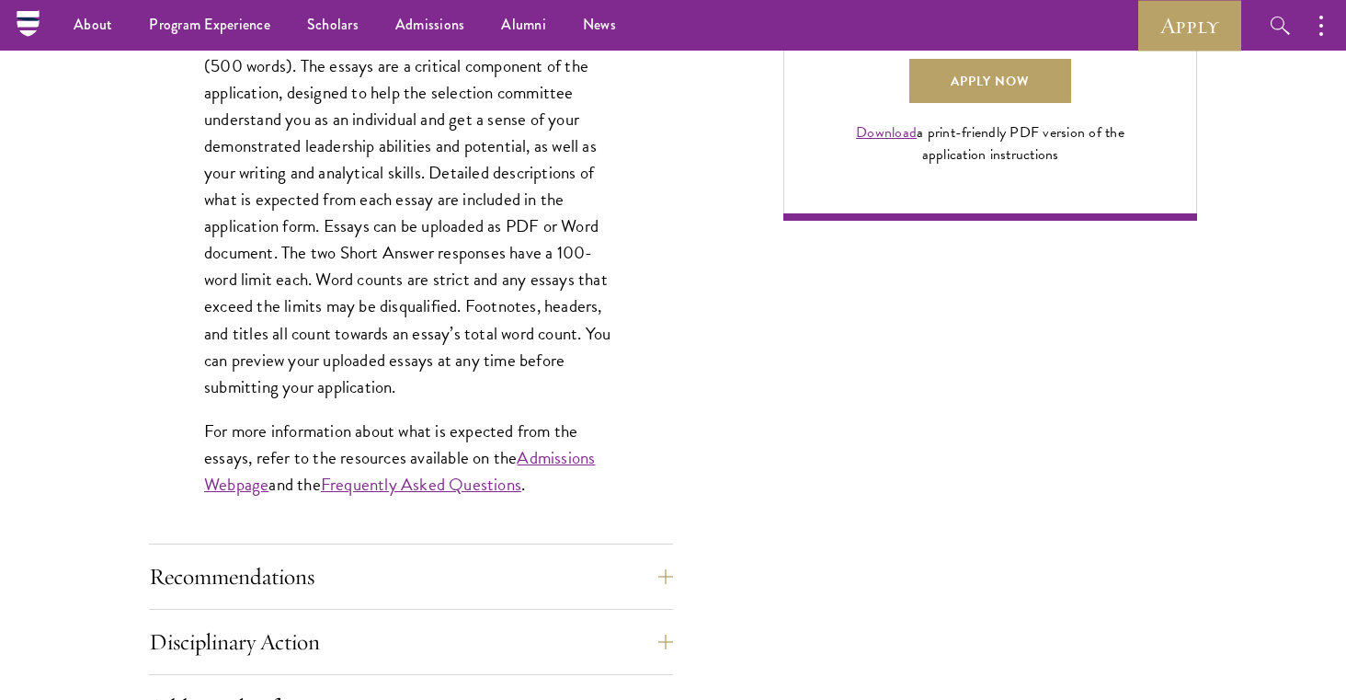
scroll to position [1677, 0]
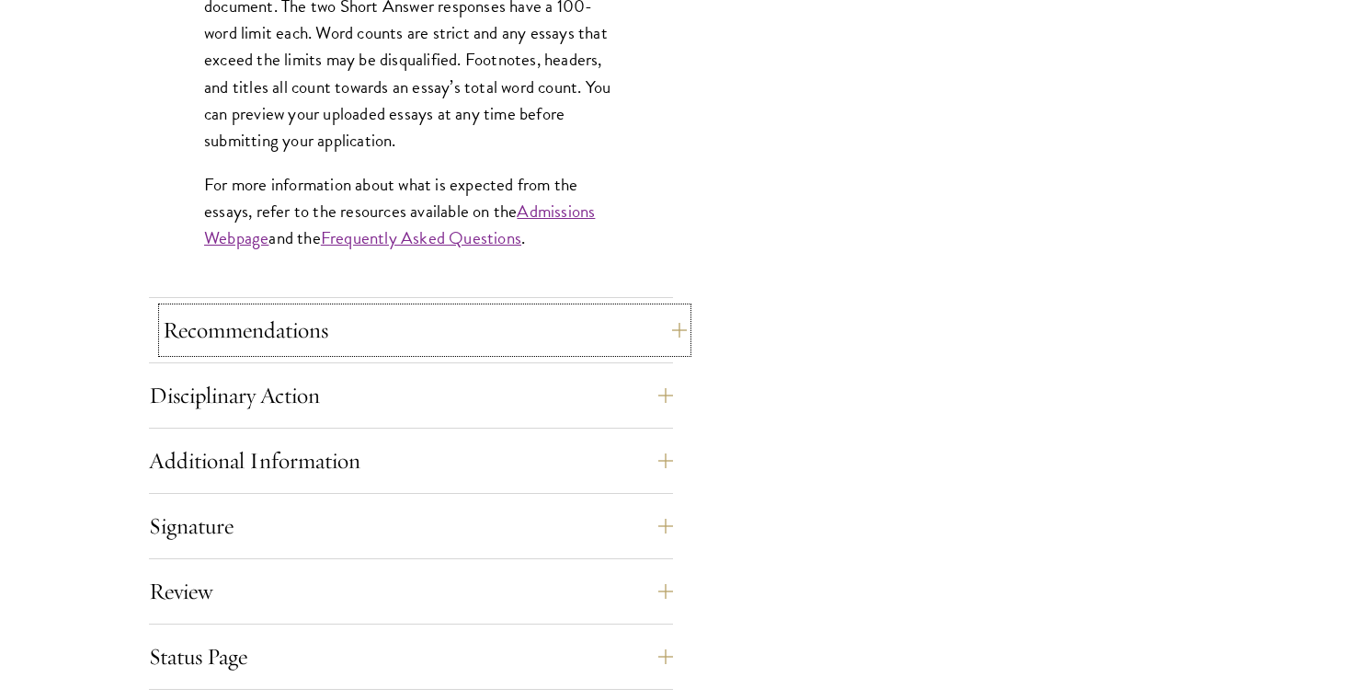
click at [537, 327] on button "Recommendations" at bounding box center [425, 330] width 524 height 44
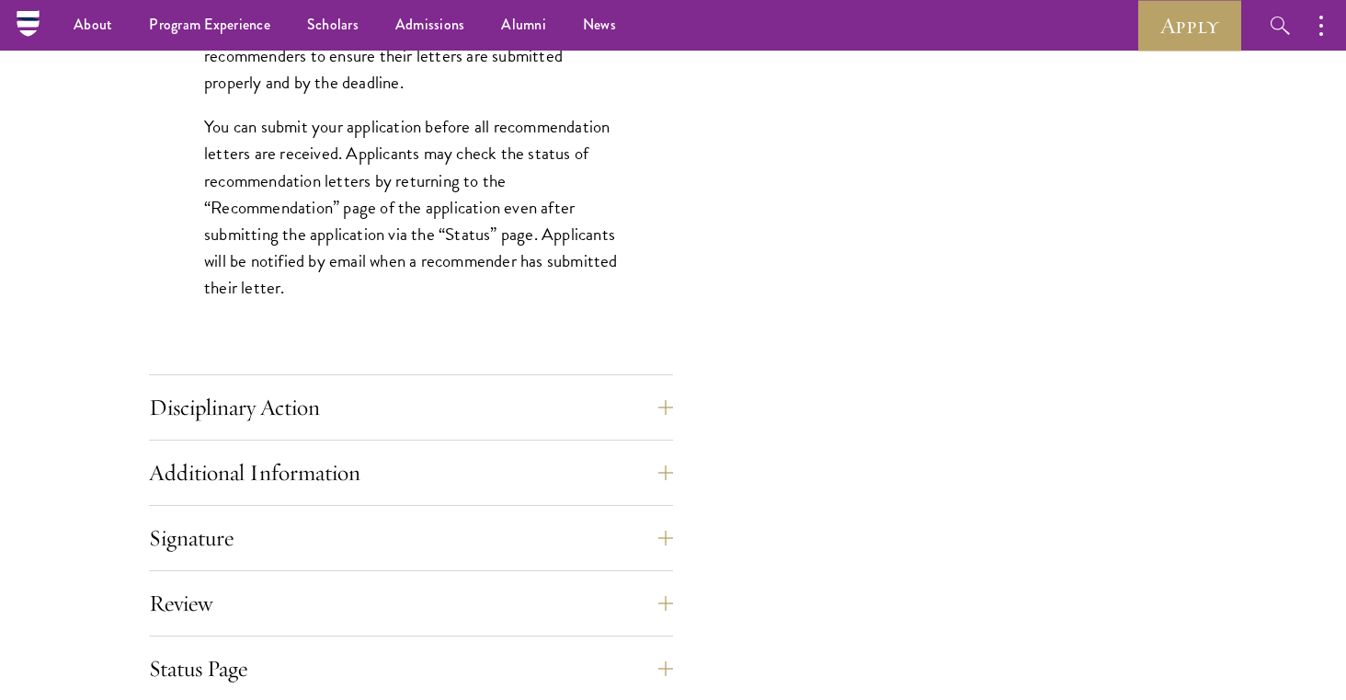
scroll to position [2572, 0]
click at [201, 408] on button "Disciplinary Action" at bounding box center [425, 409] width 524 height 44
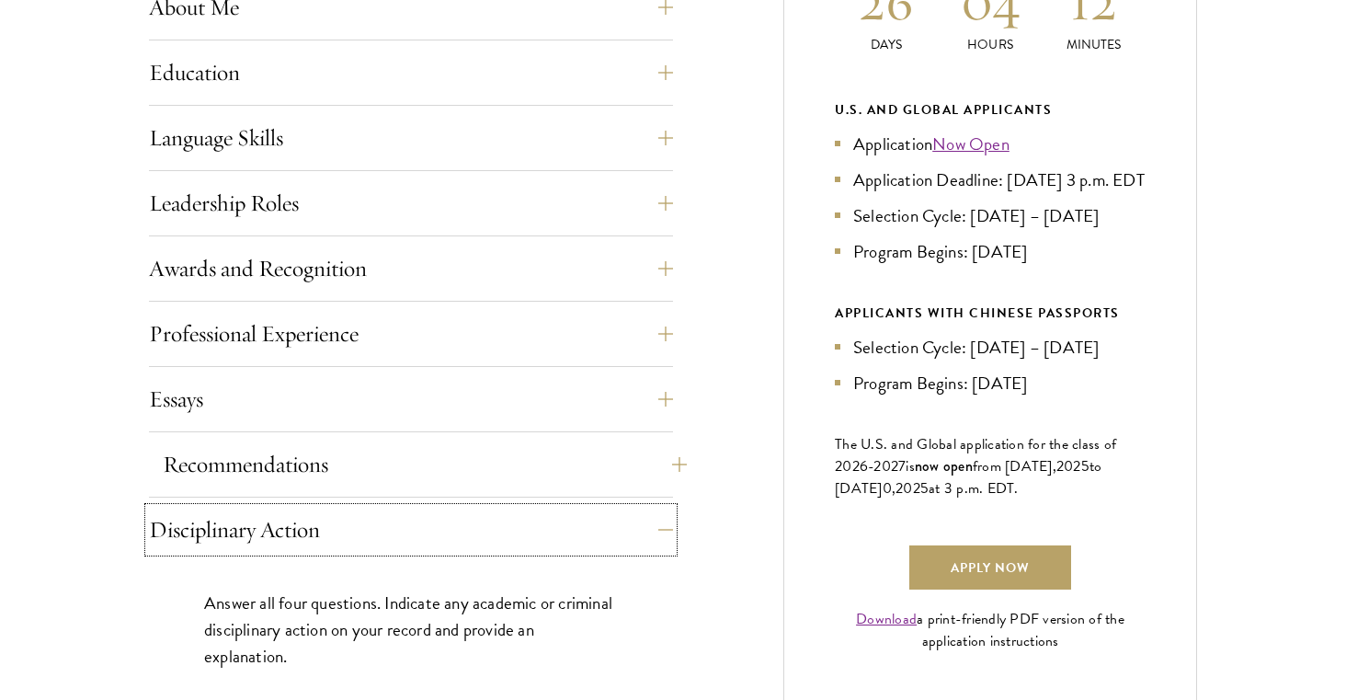
scroll to position [983, 0]
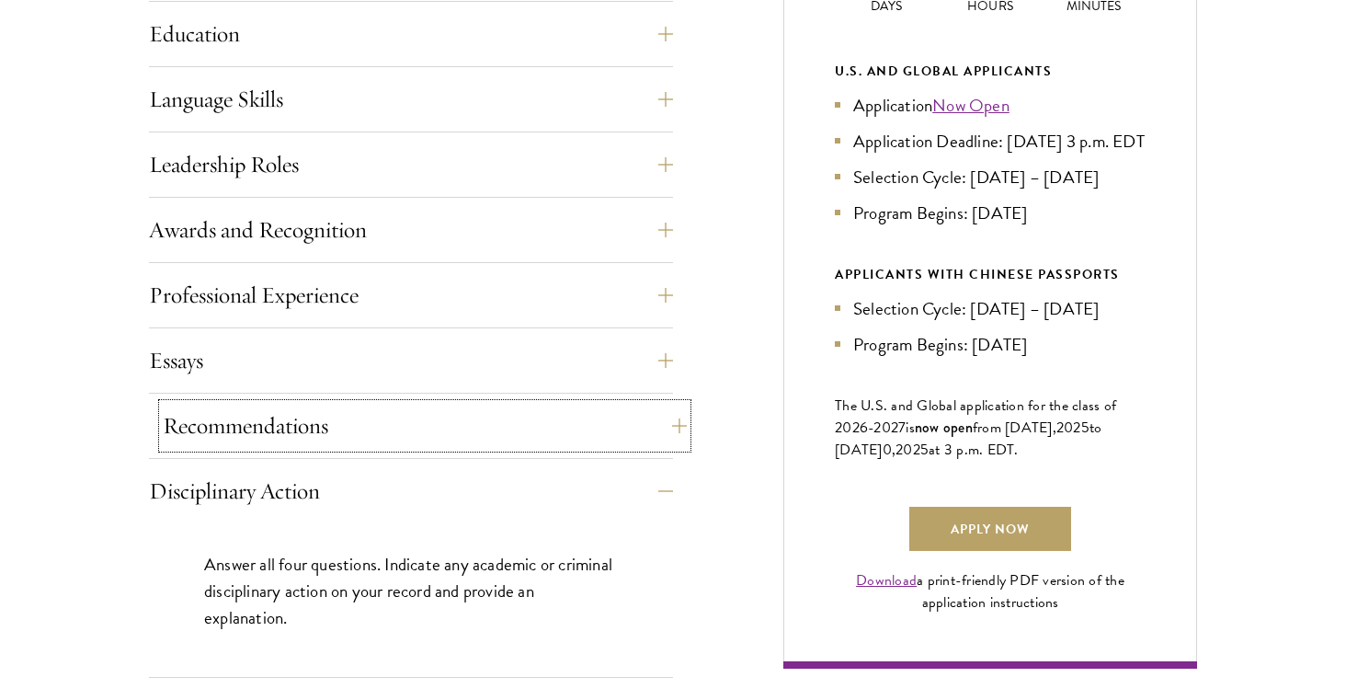
click at [260, 431] on button "Recommendations" at bounding box center [425, 426] width 524 height 44
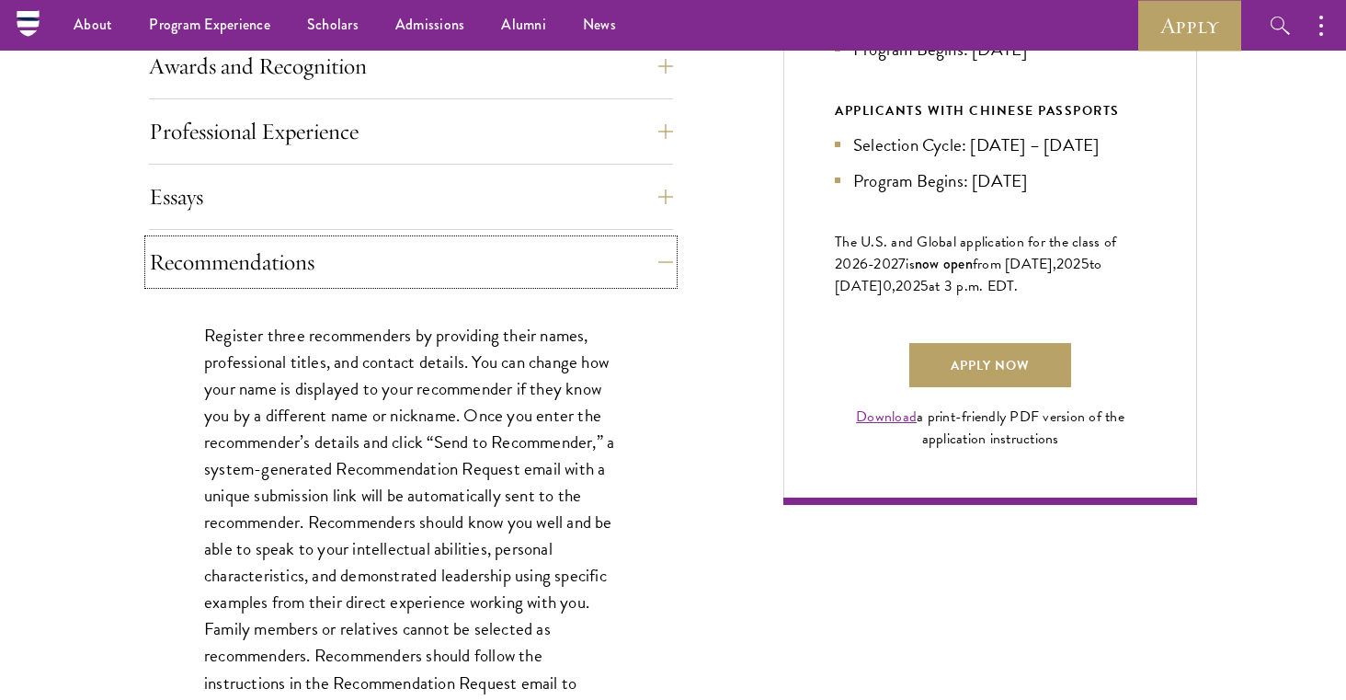
scroll to position [1145, 0]
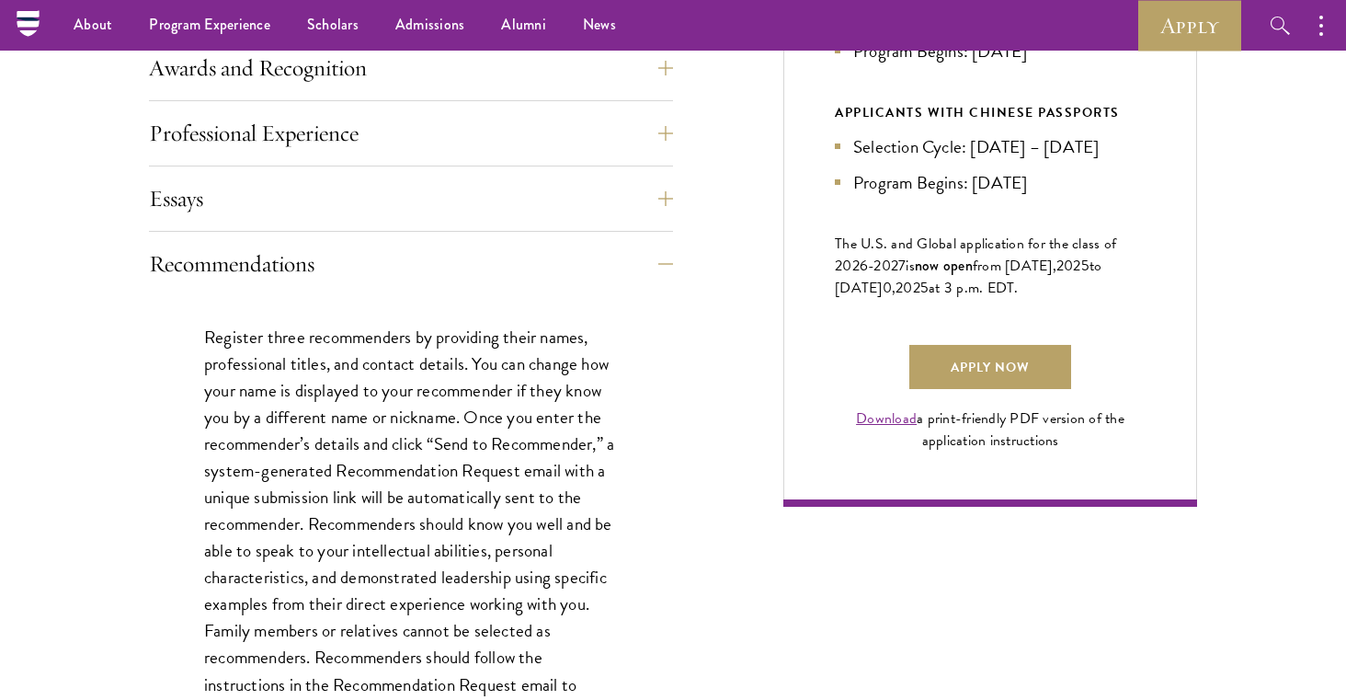
click at [285, 498] on p "Register three recommenders by providing their names, professional titles, and …" at bounding box center [411, 538] width 414 height 428
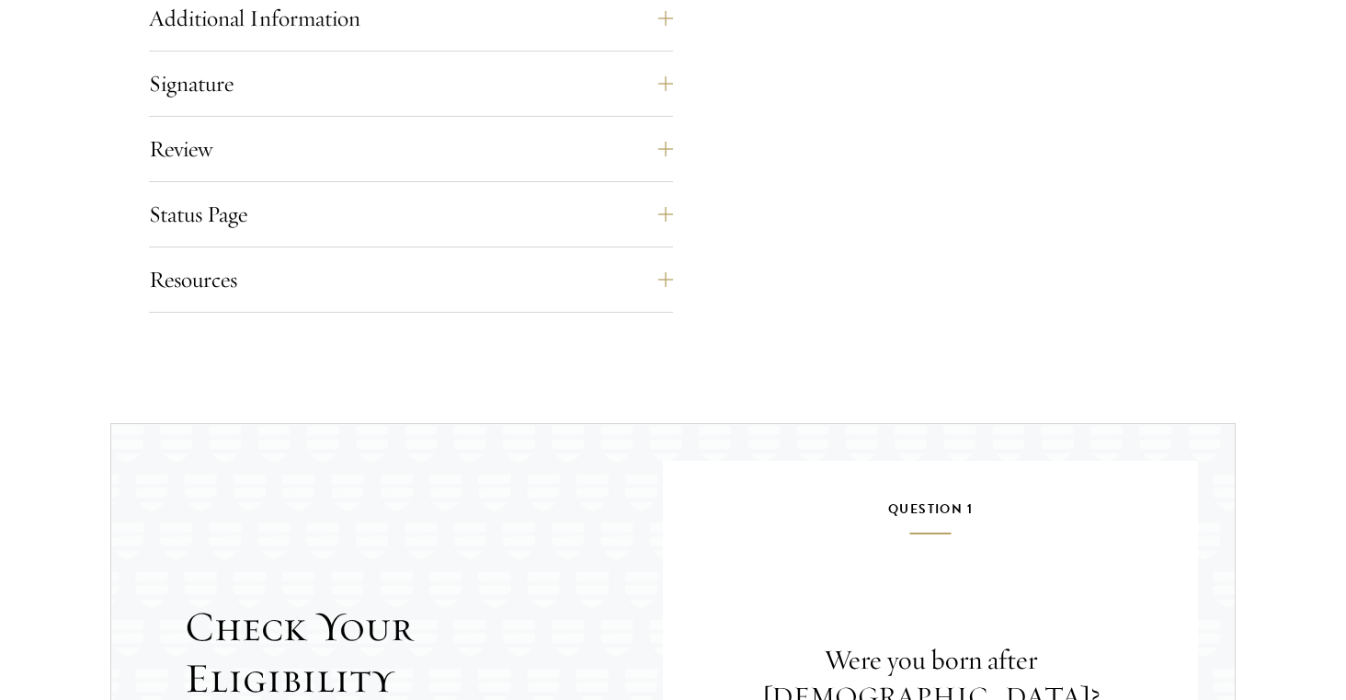
scroll to position [3481, 0]
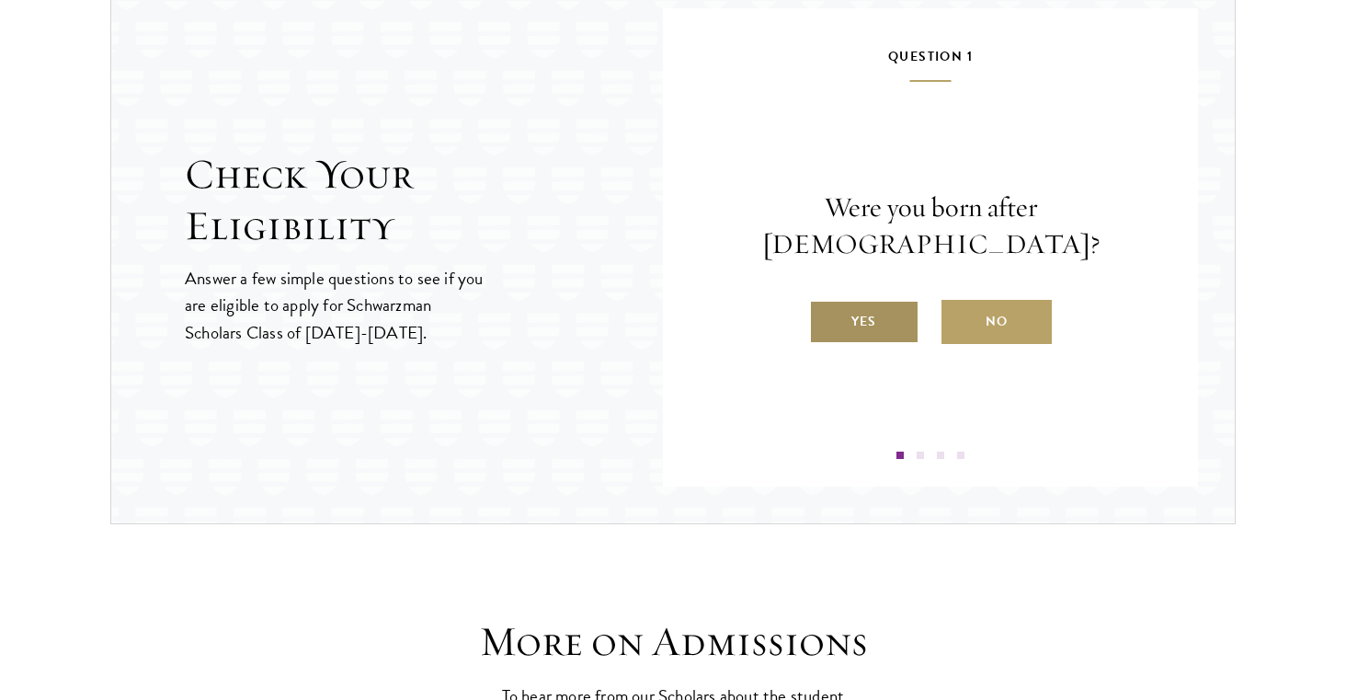
click at [877, 317] on label "Yes" at bounding box center [864, 322] width 110 height 44
click at [826, 317] on input "Yes" at bounding box center [817, 310] width 17 height 17
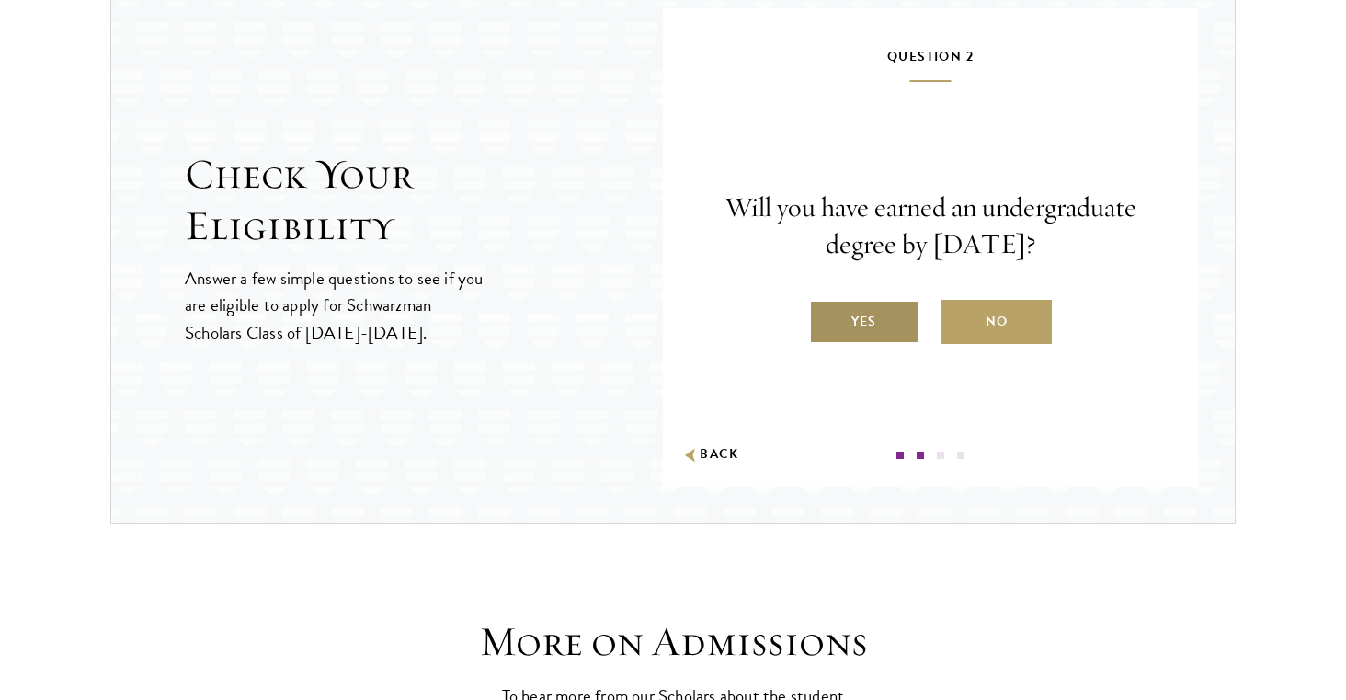
click at [875, 326] on label "Yes" at bounding box center [864, 322] width 110 height 44
click at [826, 318] on input "Yes" at bounding box center [817, 310] width 17 height 17
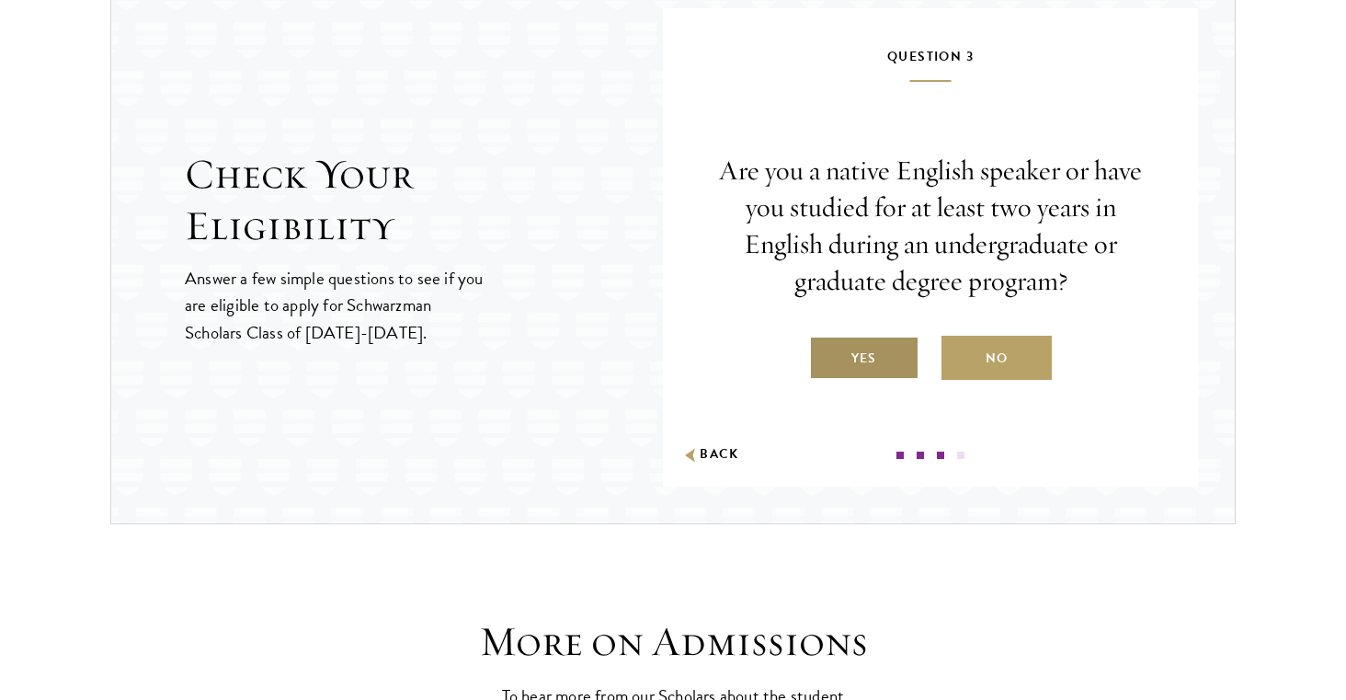
click at [875, 361] on label "Yes" at bounding box center [864, 358] width 110 height 44
click at [826, 355] on input "Yes" at bounding box center [817, 346] width 17 height 17
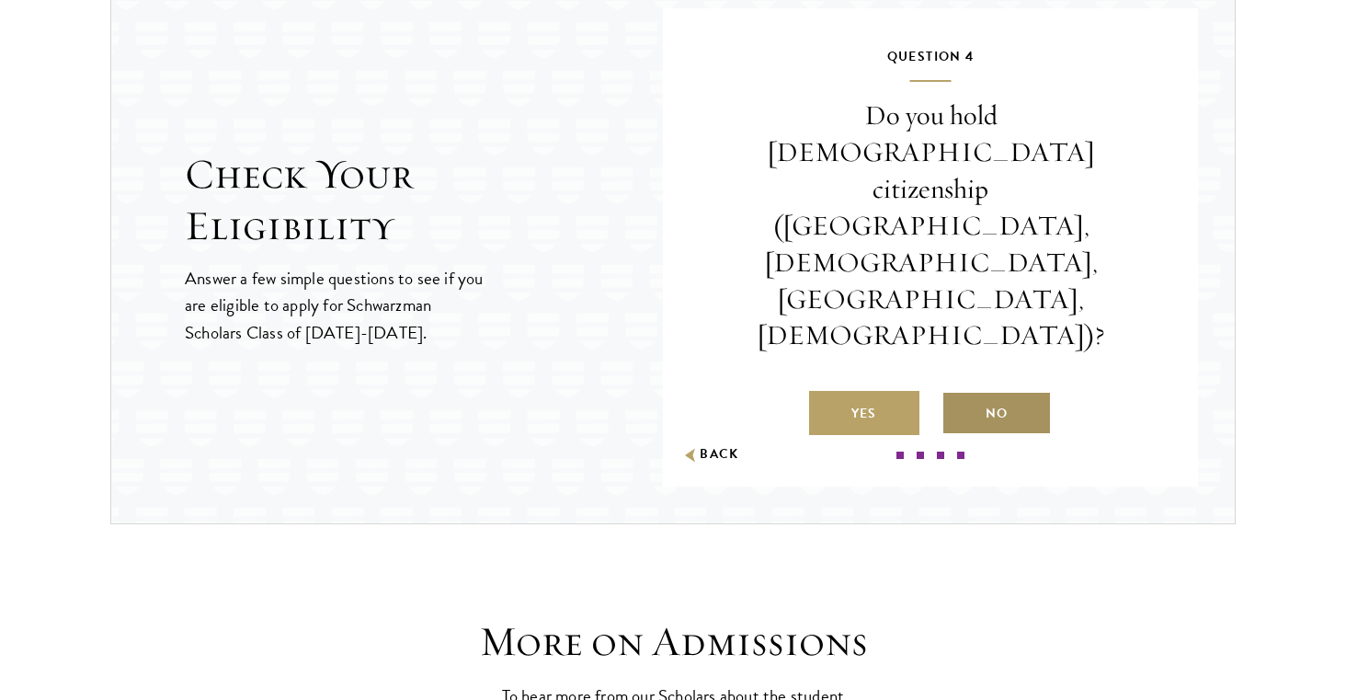
click at [999, 391] on label "No" at bounding box center [997, 413] width 110 height 44
click at [958, 394] on input "No" at bounding box center [950, 402] width 17 height 17
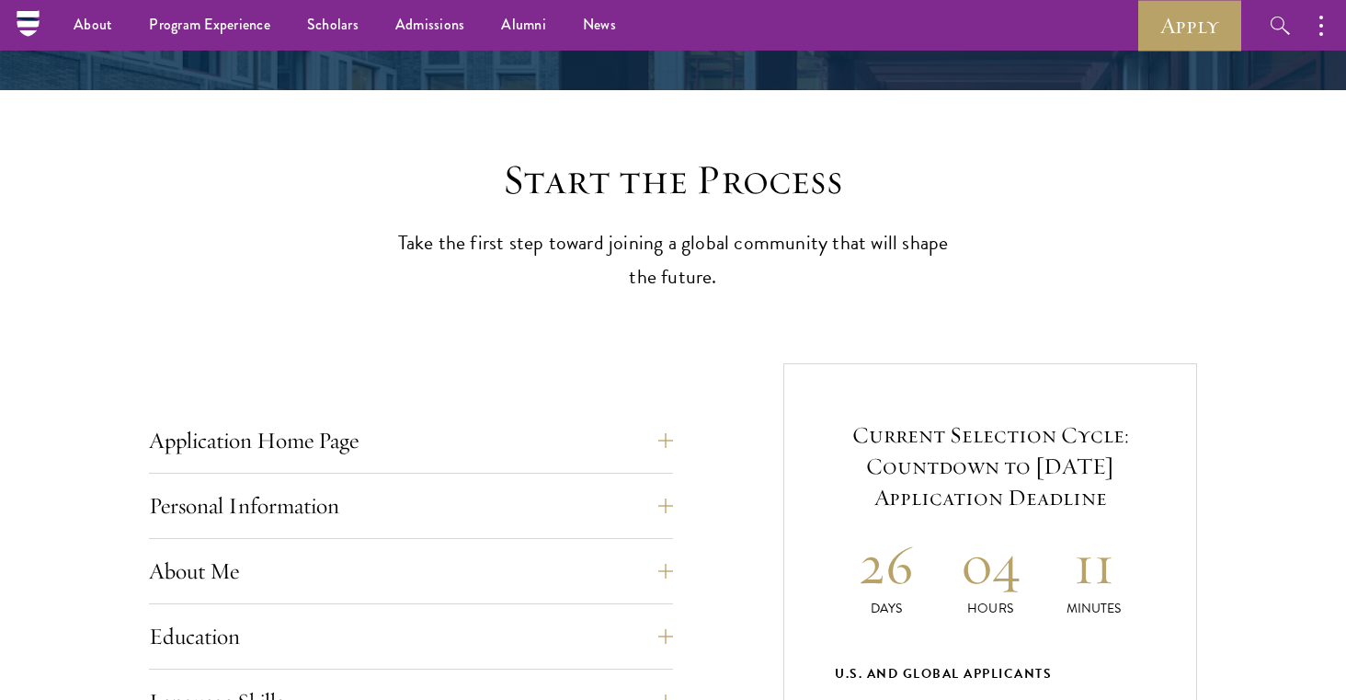
scroll to position [0, 0]
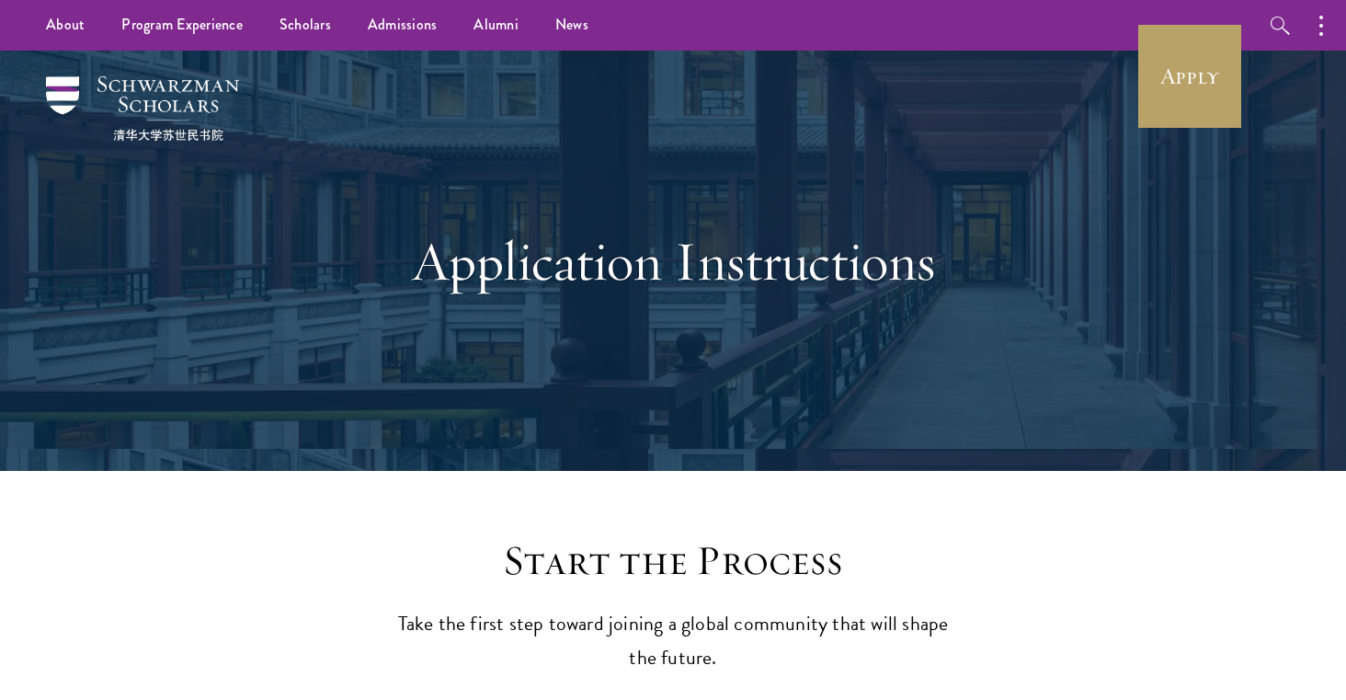
click at [526, 429] on div "Application Instructions" at bounding box center [673, 261] width 1162 height 420
